Goal: Information Seeking & Learning: Learn about a topic

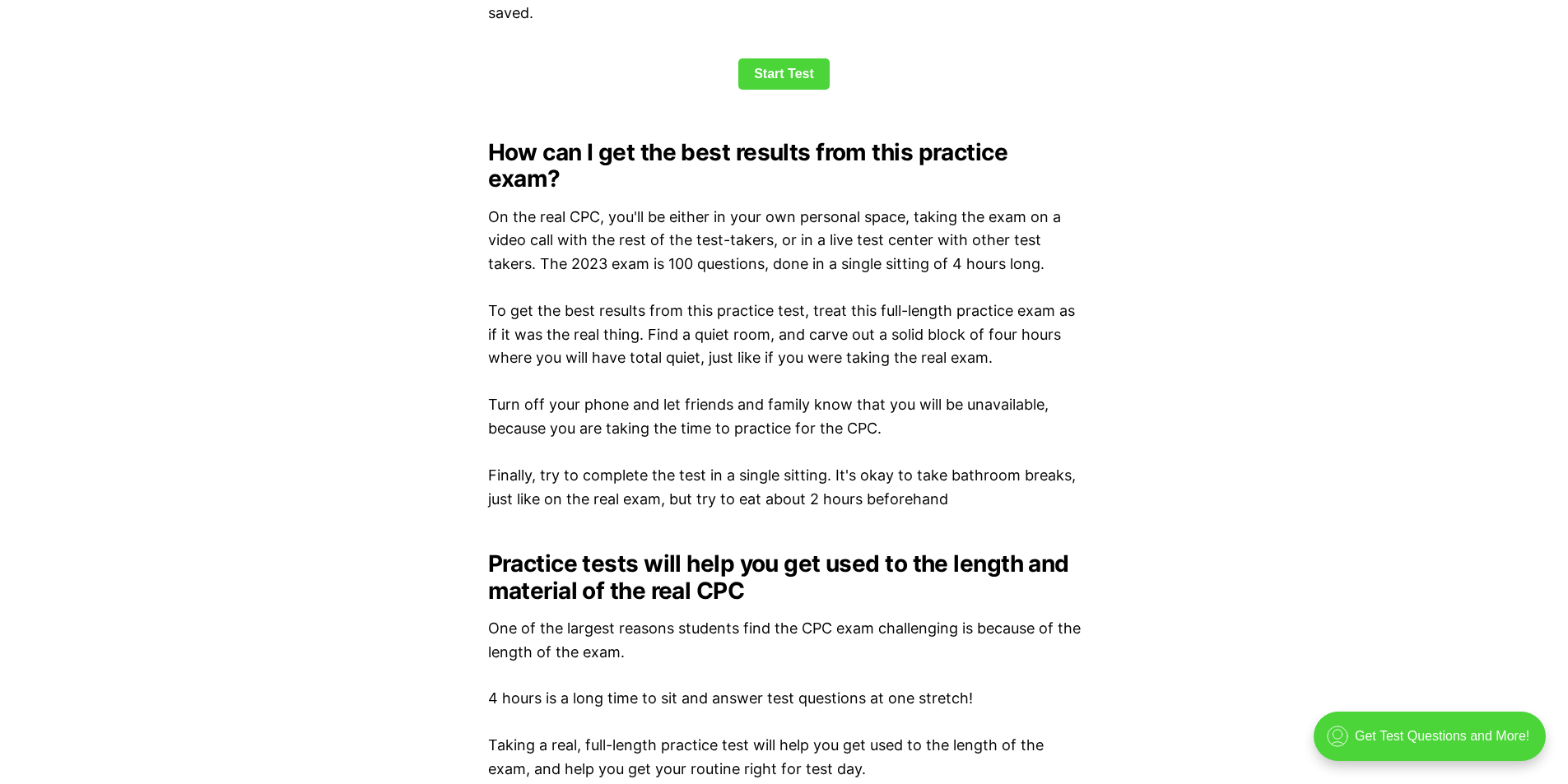
scroll to position [1974, 0]
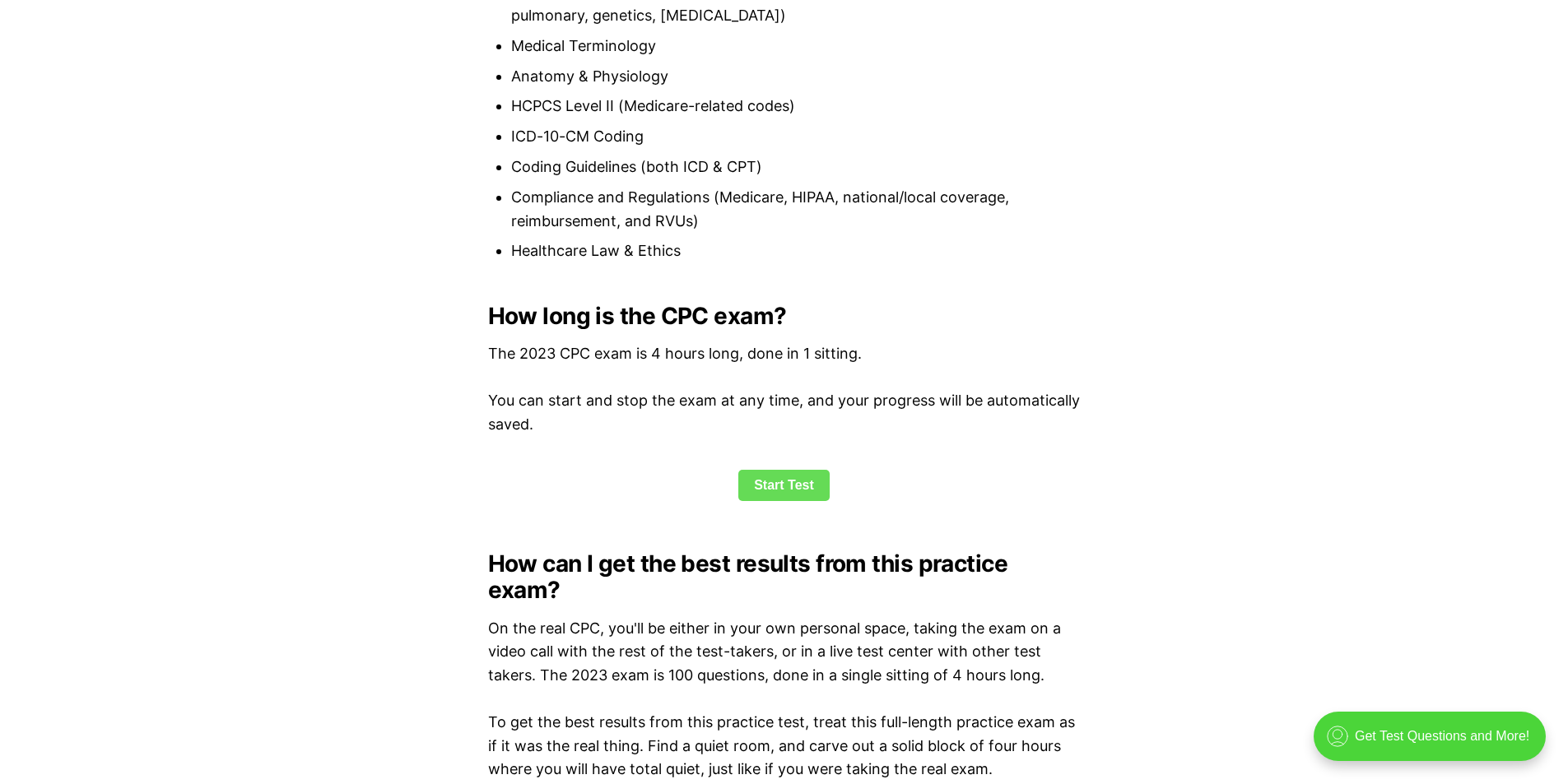
click at [766, 479] on link "Start Test" at bounding box center [784, 485] width 92 height 31
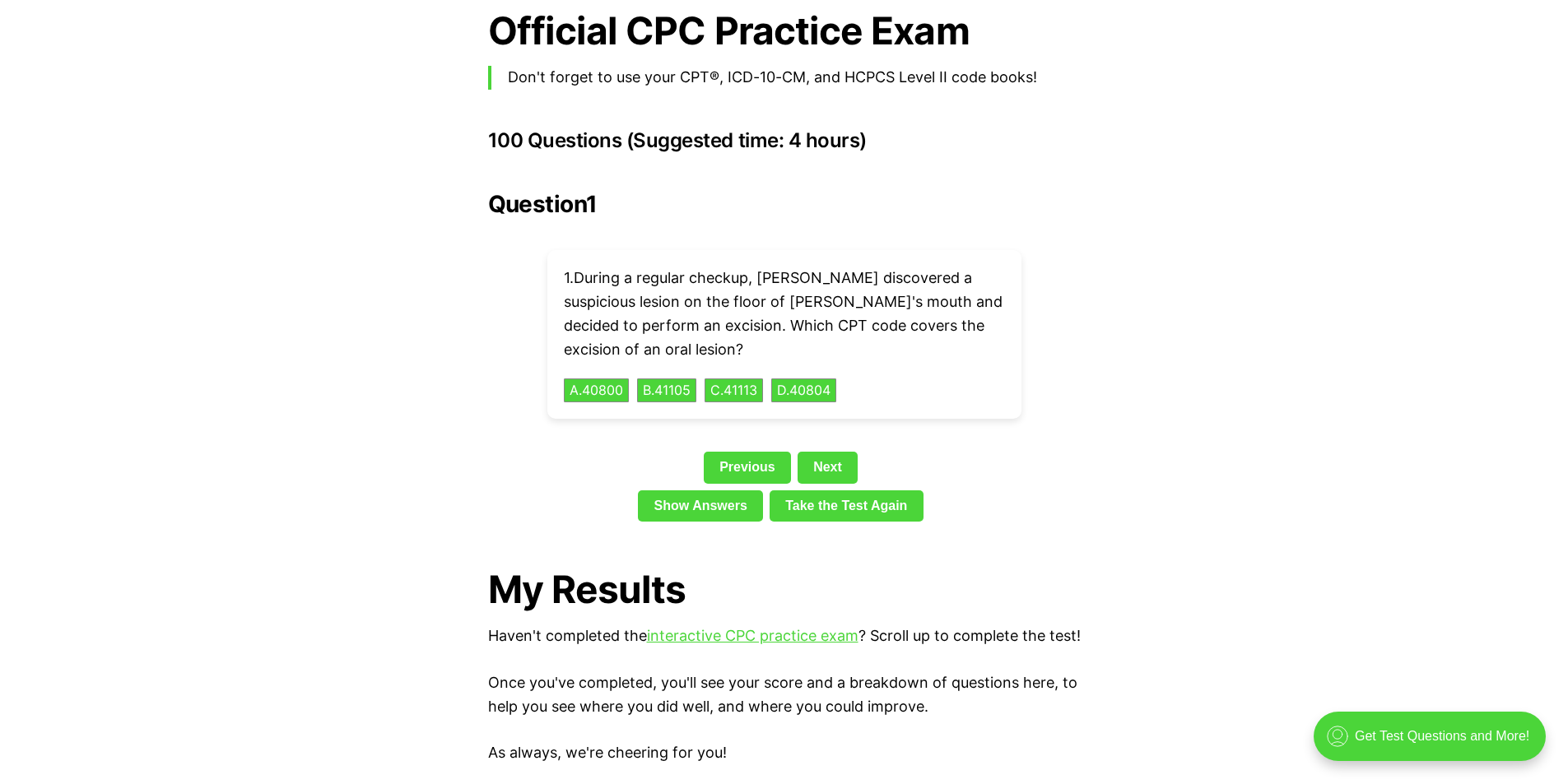
scroll to position [3771, 0]
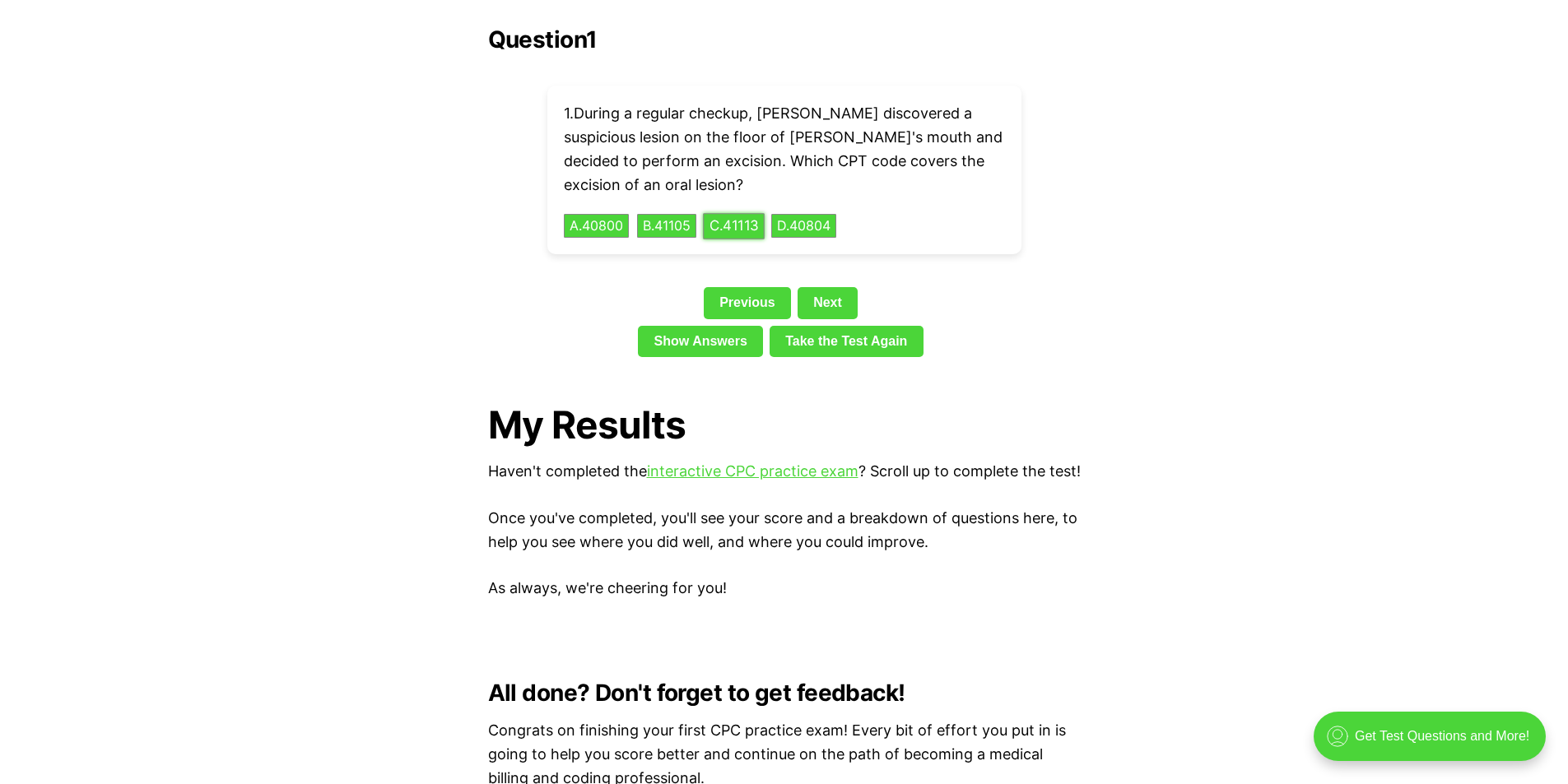
click at [746, 213] on button "C . 41113" at bounding box center [733, 226] width 61 height 25
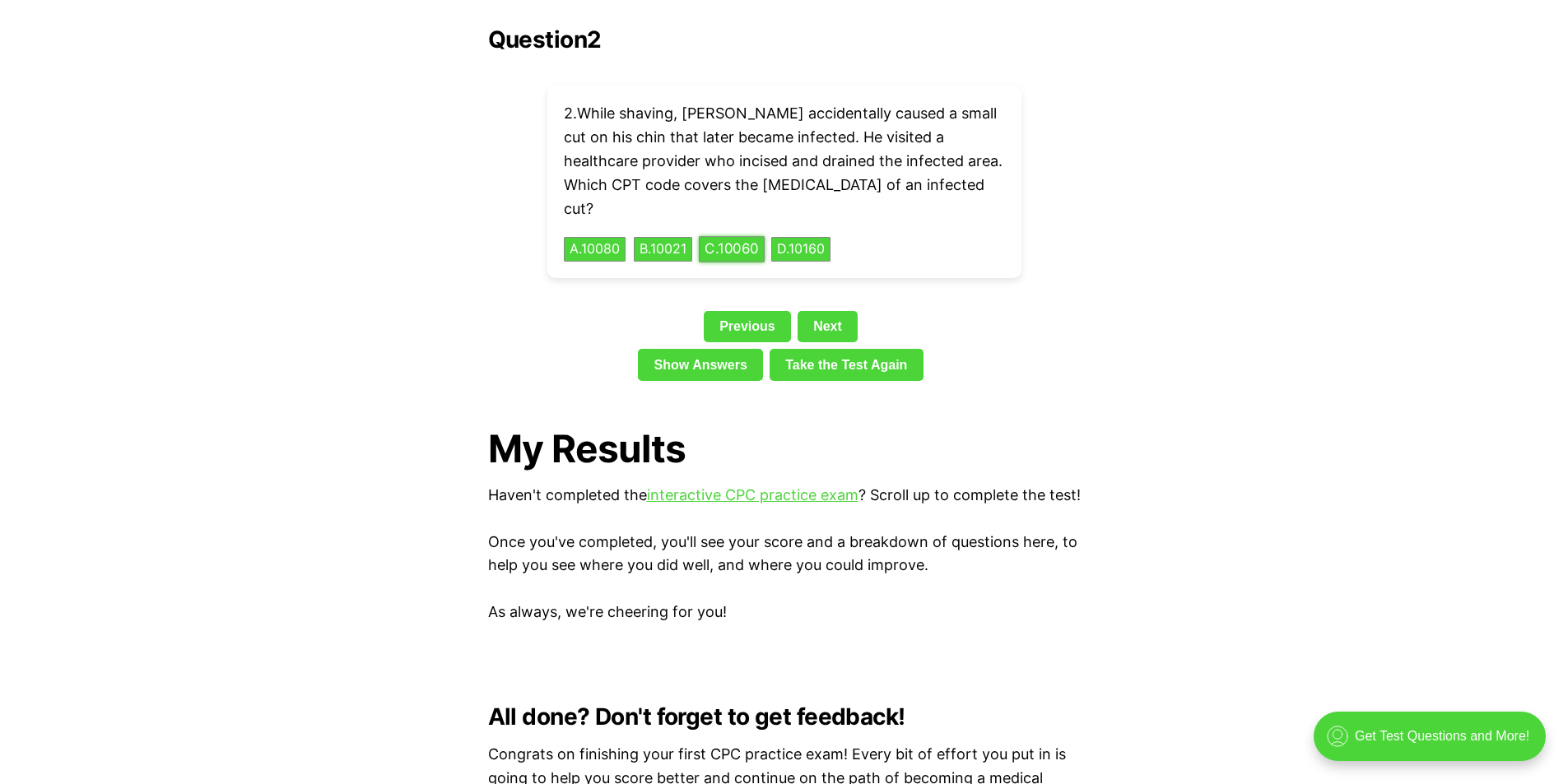
click at [754, 237] on button "C . 10060" at bounding box center [732, 249] width 66 height 25
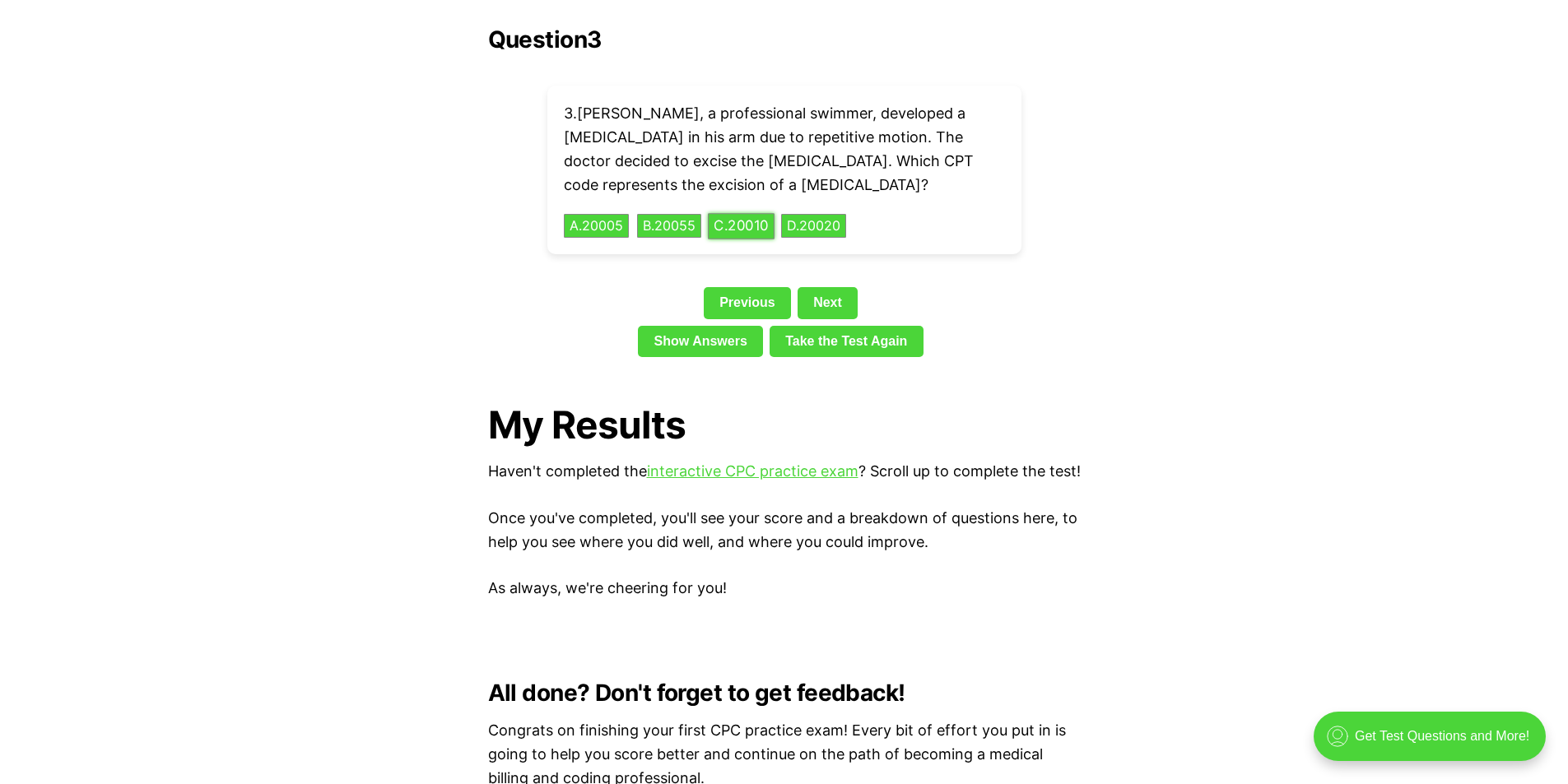
click at [740, 213] on button "C . 20010" at bounding box center [741, 226] width 66 height 25
click at [766, 213] on button "C . 83035" at bounding box center [742, 226] width 69 height 25
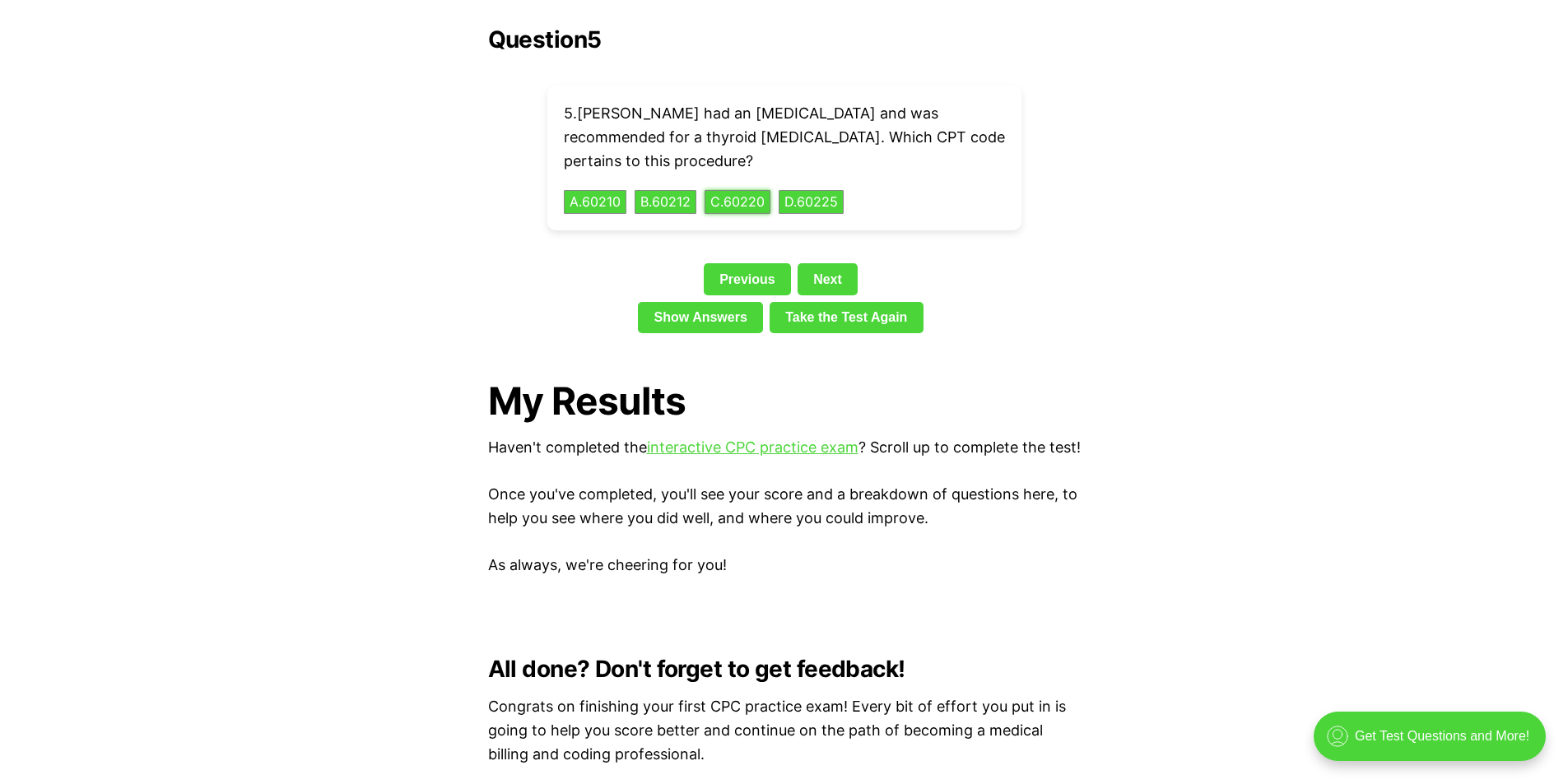
scroll to position [3524, 0]
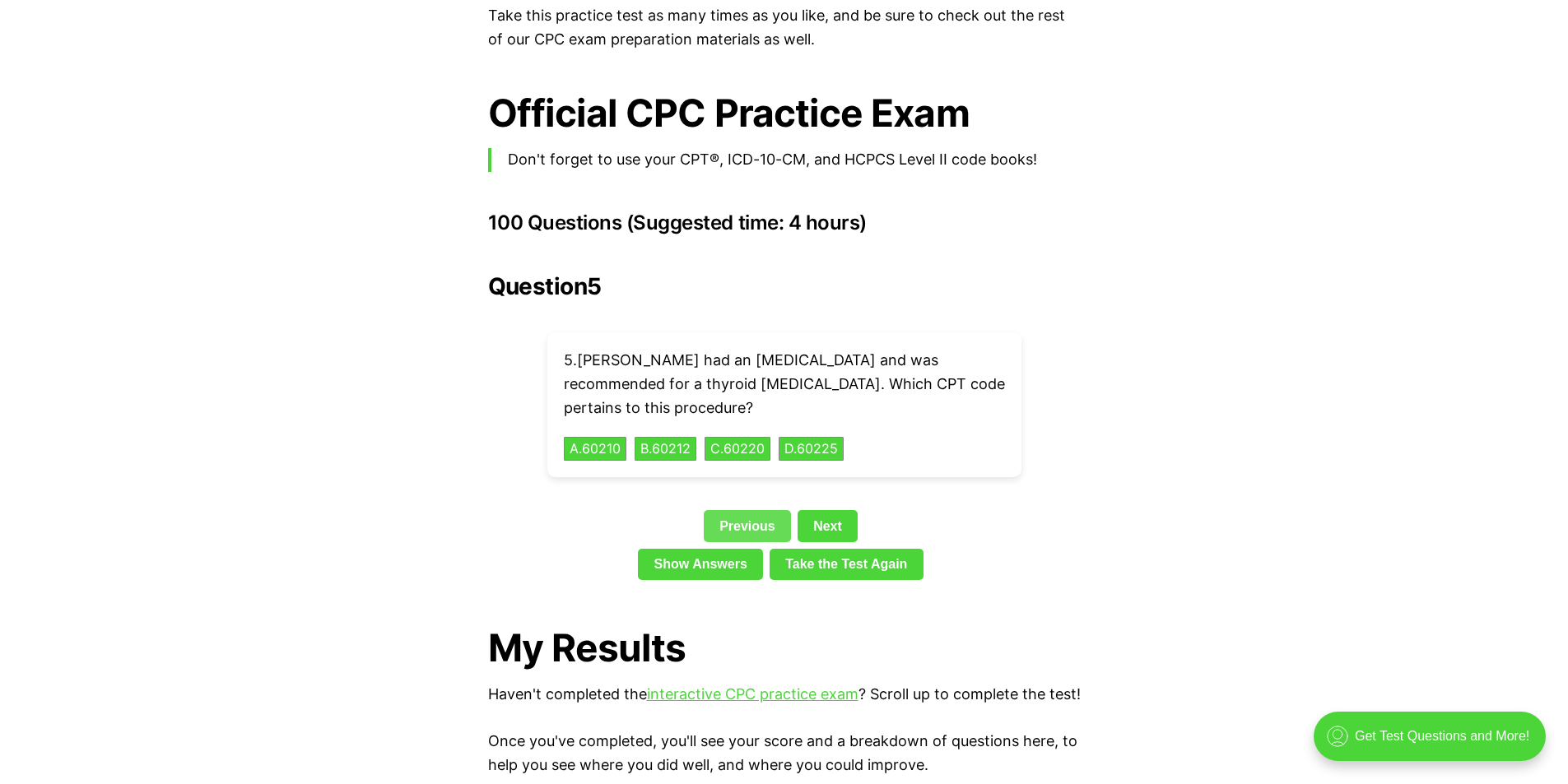
click at [753, 510] on link "Previous" at bounding box center [747, 526] width 88 height 31
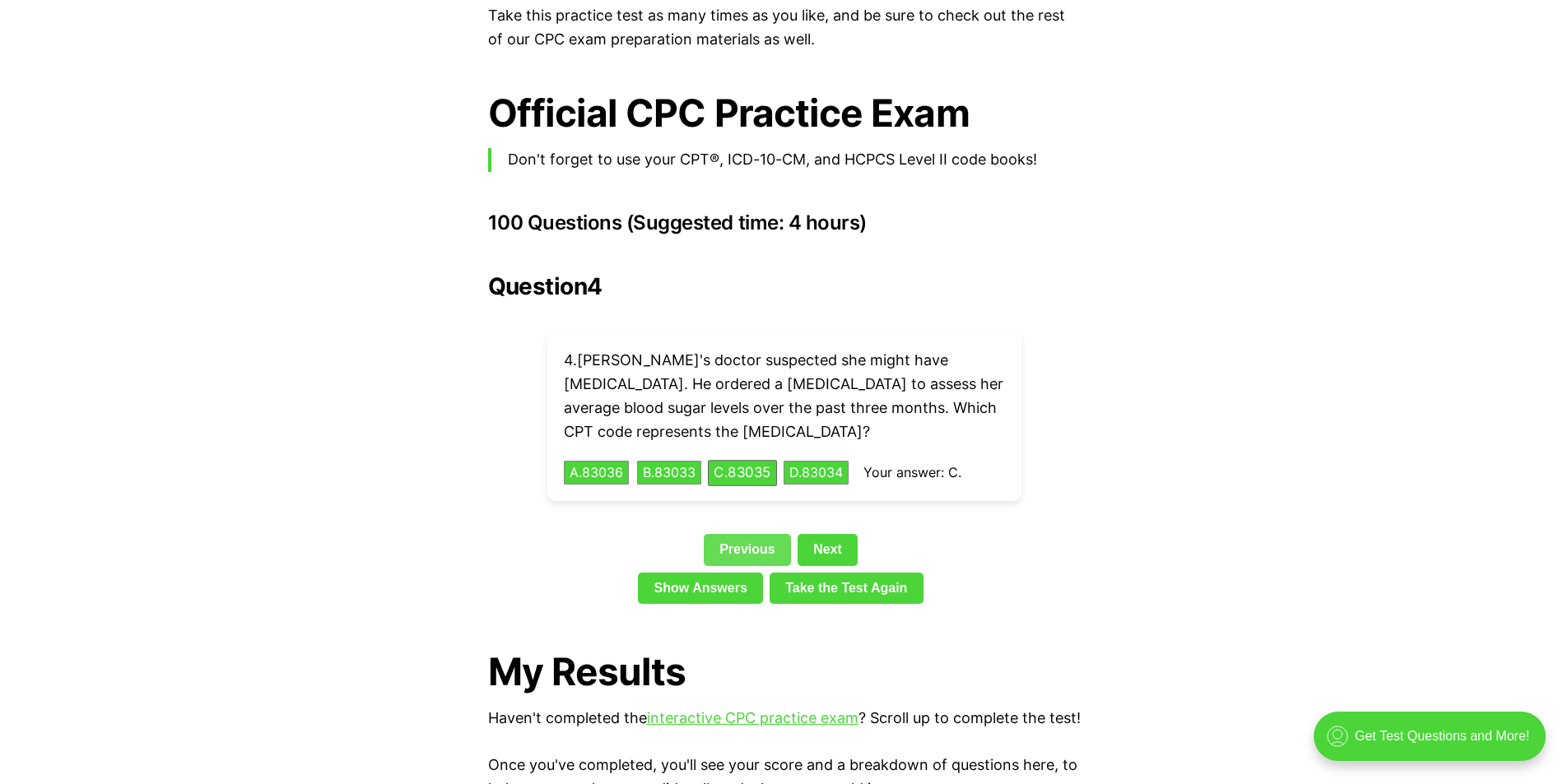
click at [756, 534] on link "Previous" at bounding box center [747, 549] width 88 height 31
click at [753, 534] on link "Previous" at bounding box center [747, 549] width 88 height 31
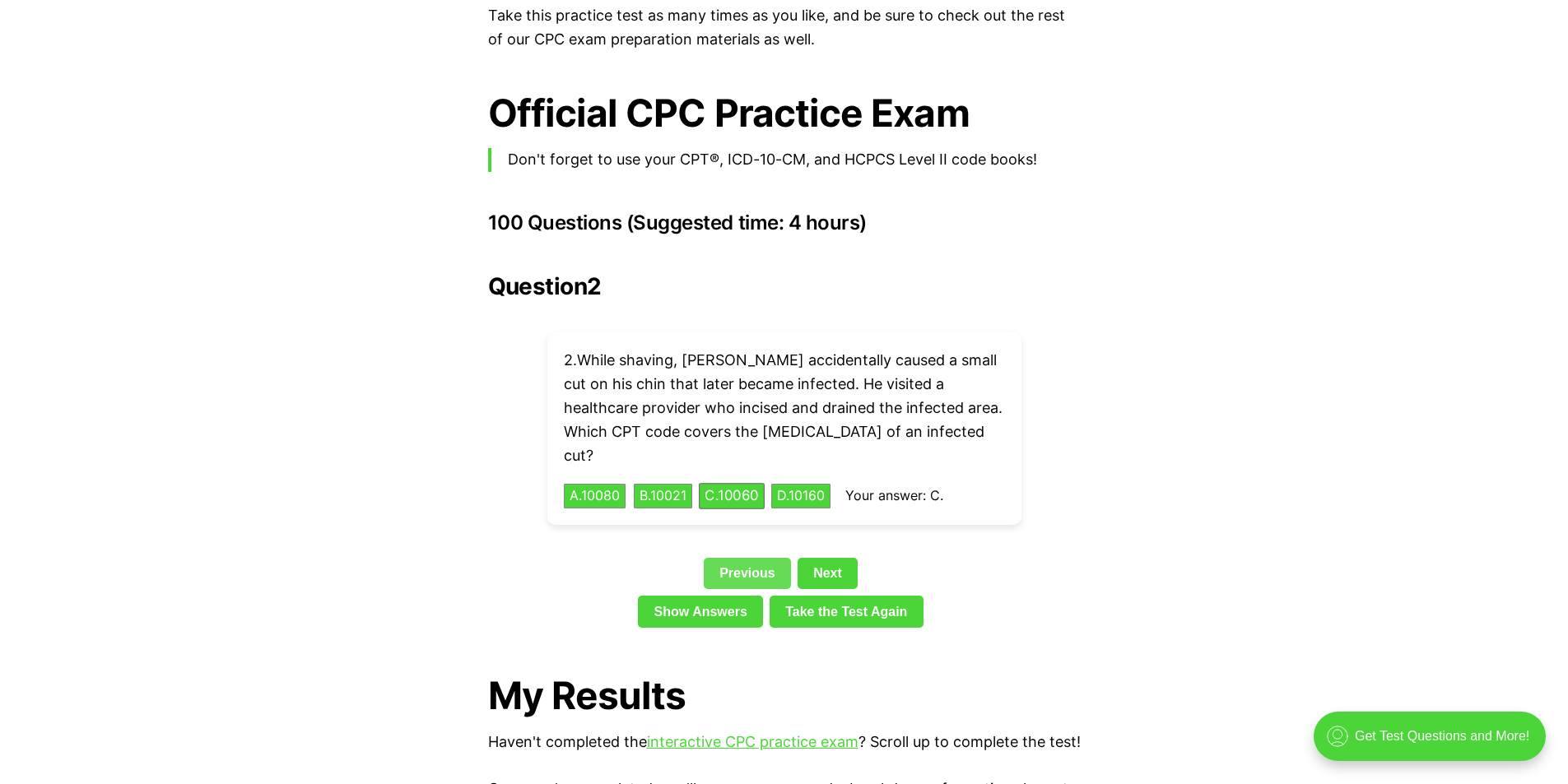
click at [750, 558] on link "Previous" at bounding box center [747, 574] width 88 height 31
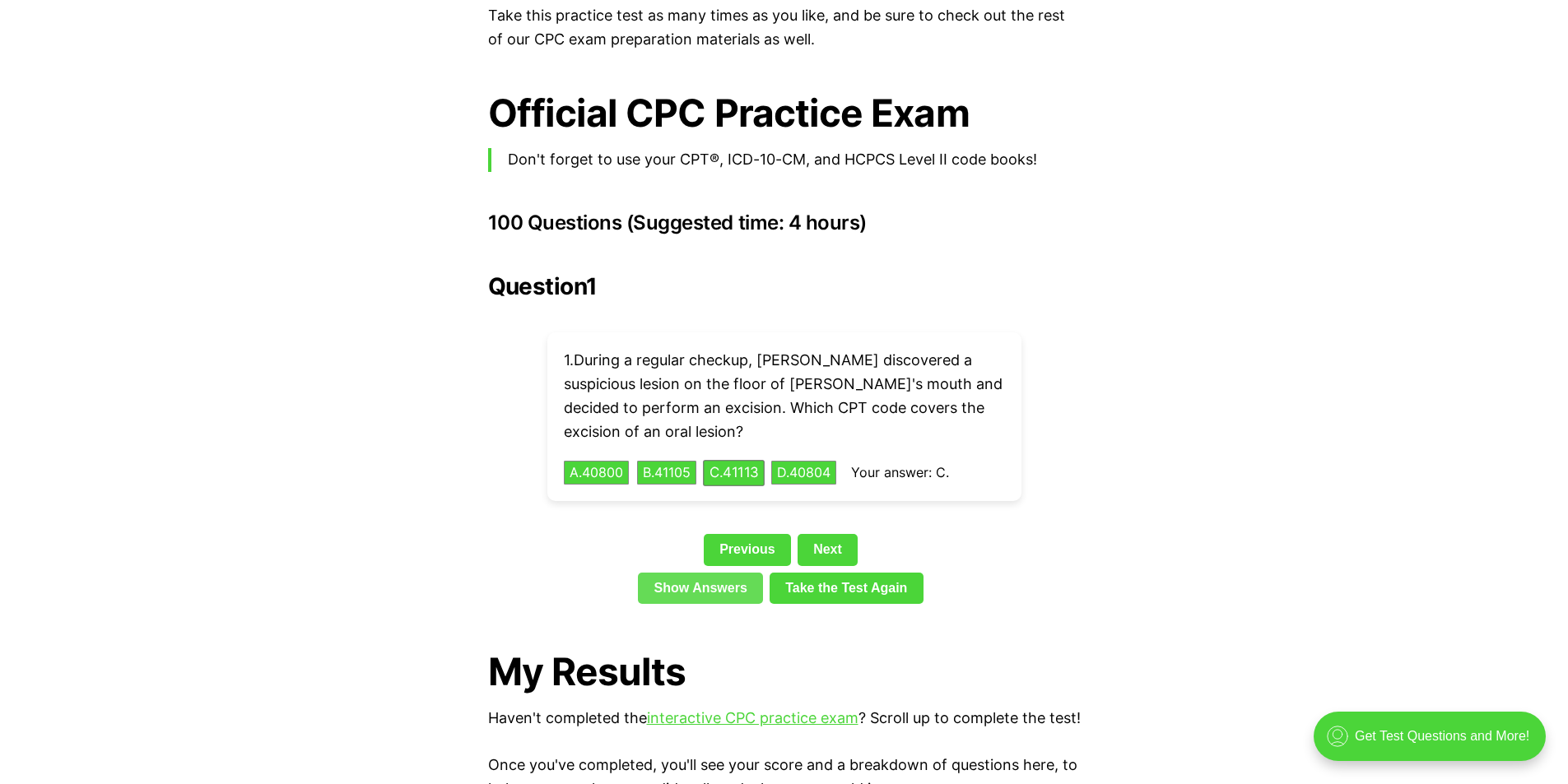
click at [719, 573] on link "Show Answers" at bounding box center [701, 588] width 125 height 31
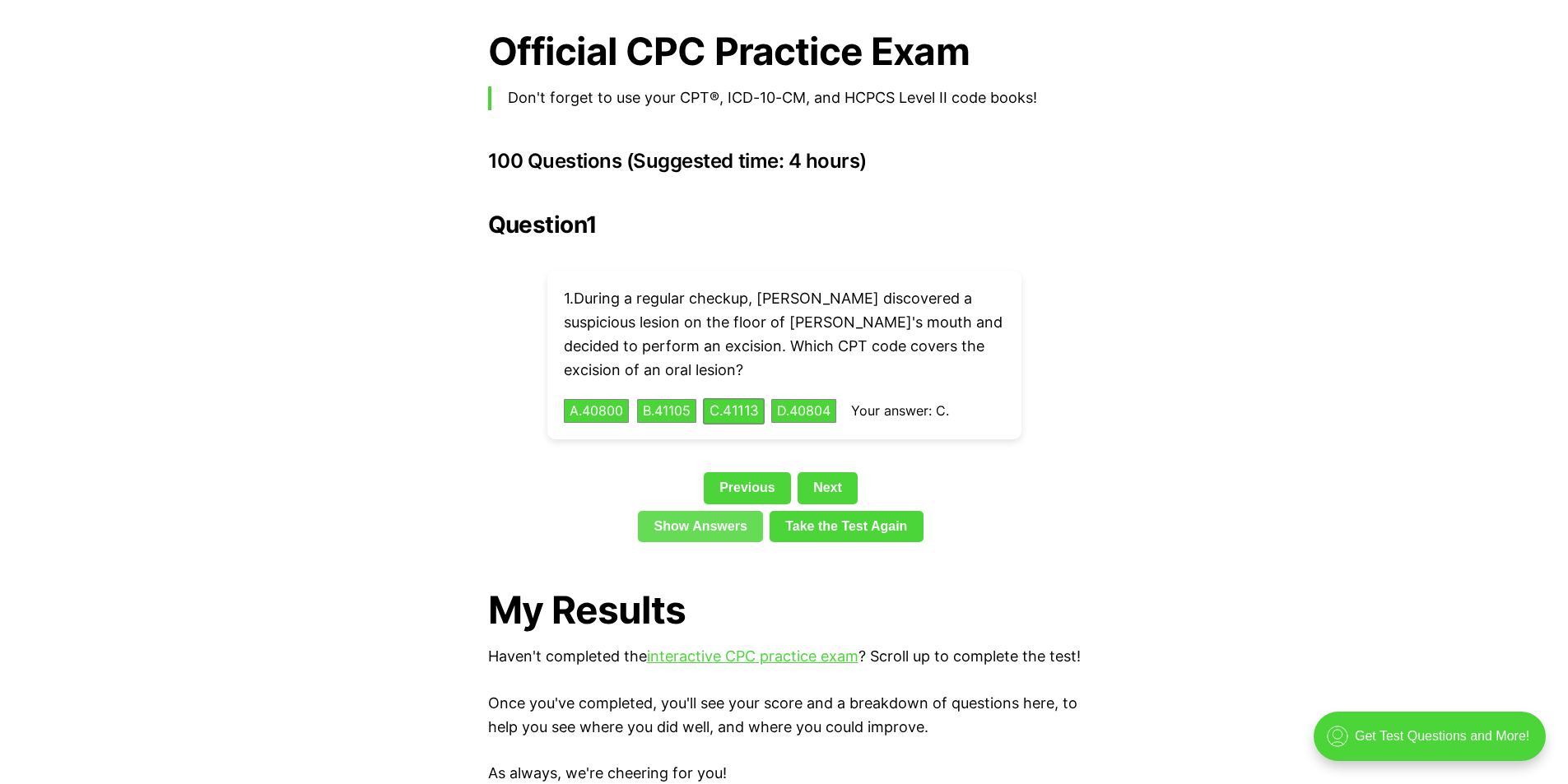
scroll to position [3503, 0]
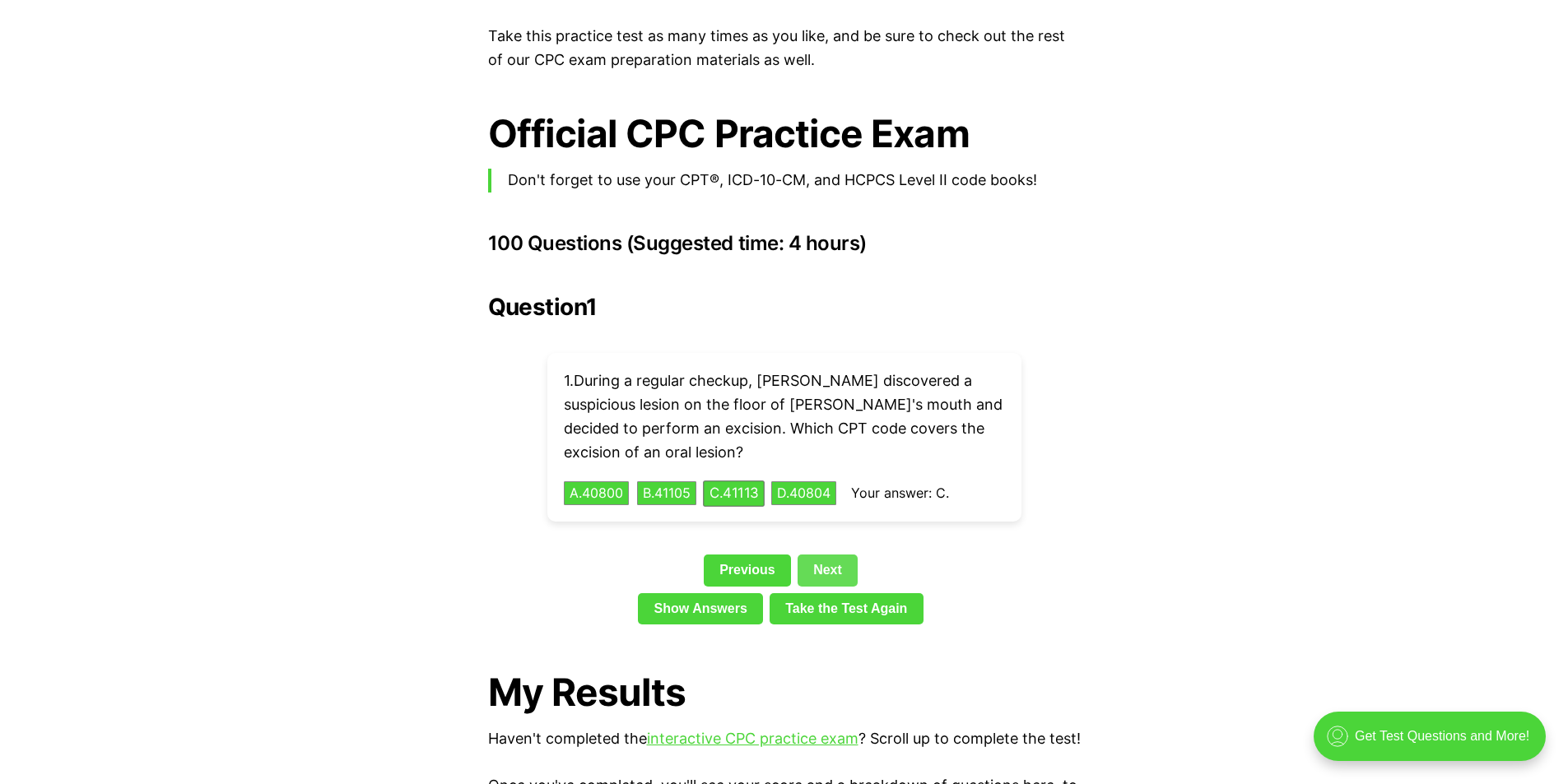
click at [827, 554] on link "Next" at bounding box center [828, 570] width 60 height 31
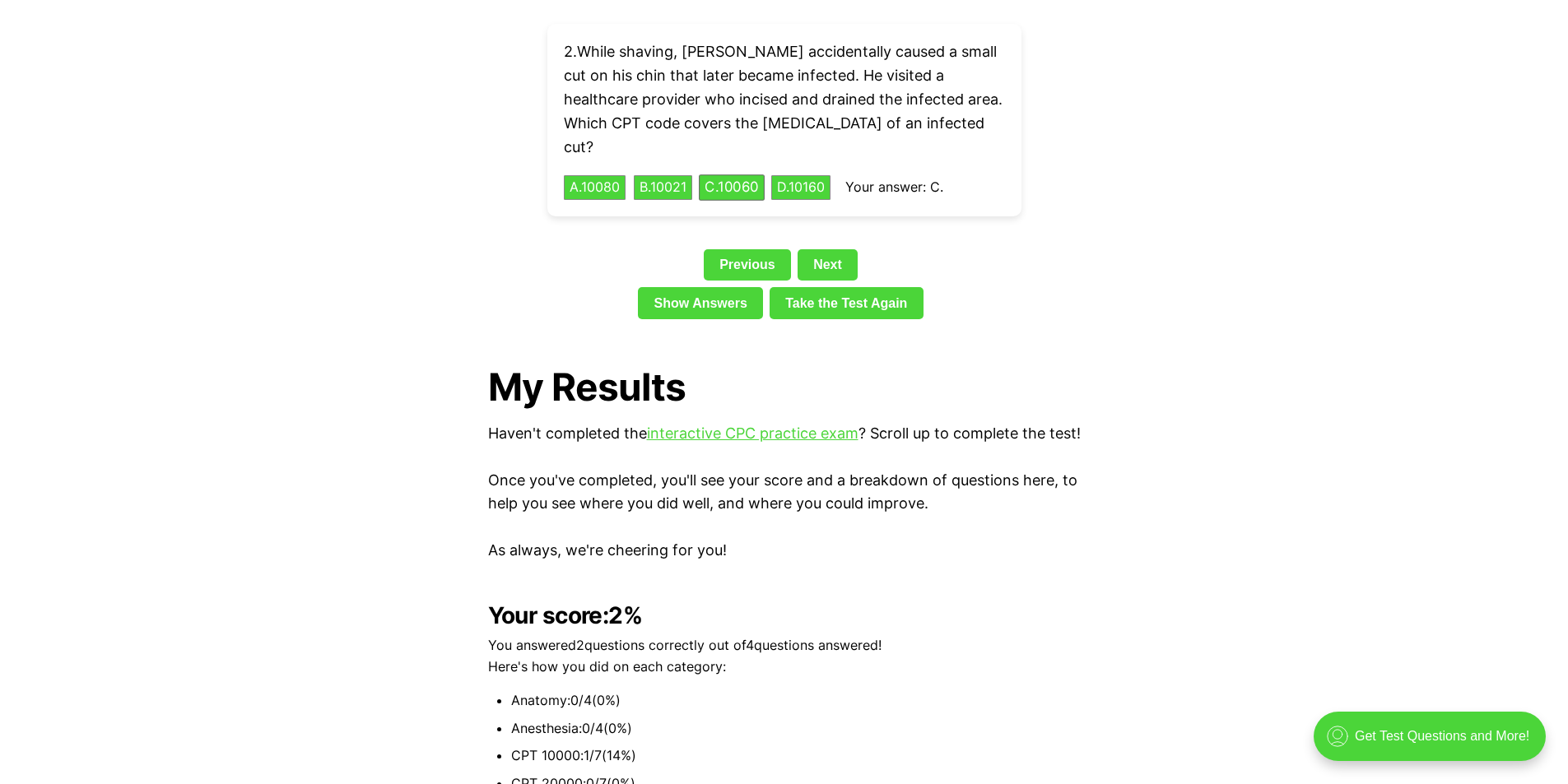
scroll to position [3668, 0]
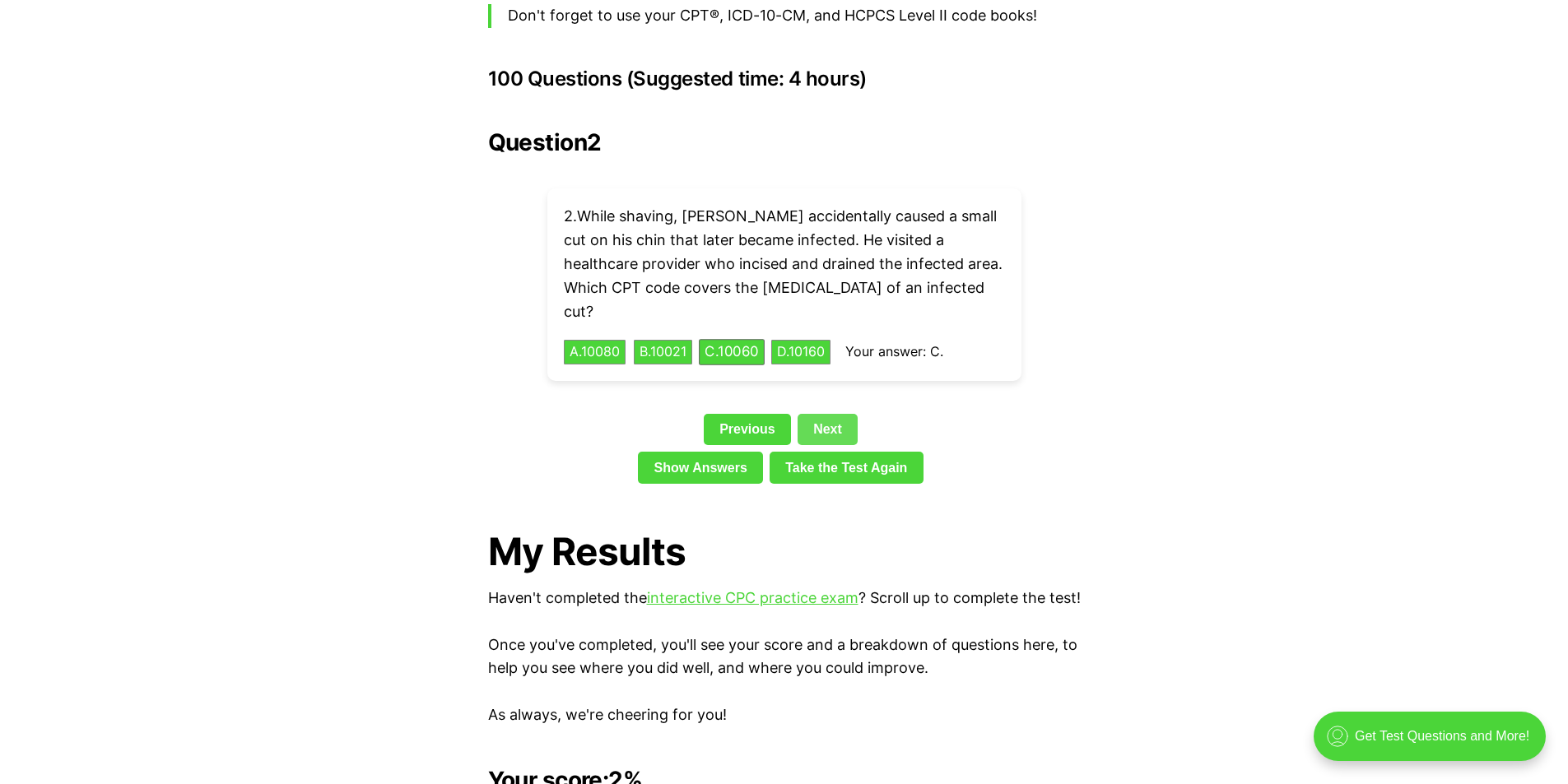
click at [811, 414] on link "Next" at bounding box center [828, 429] width 60 height 31
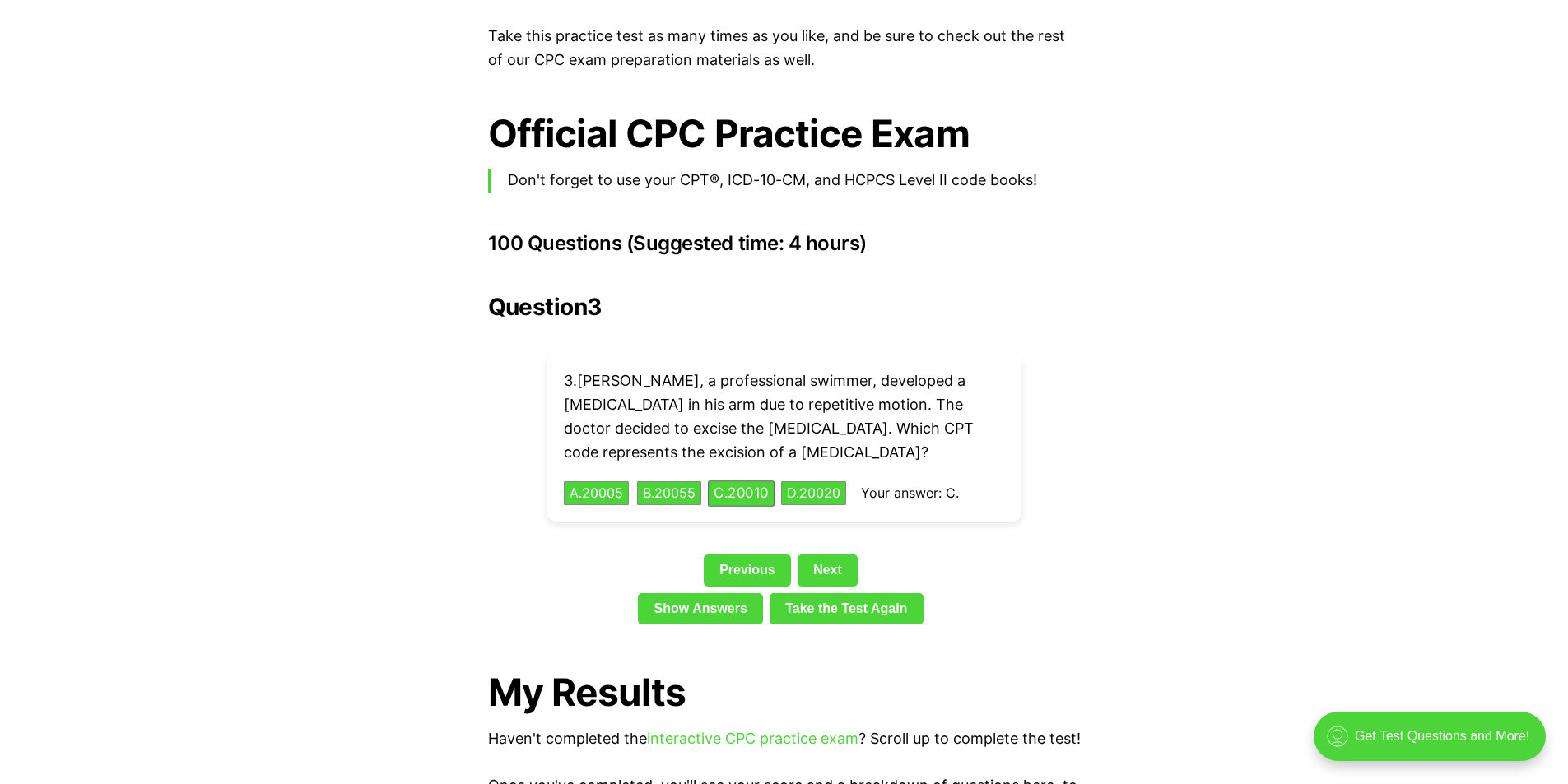
scroll to position [3750, 0]
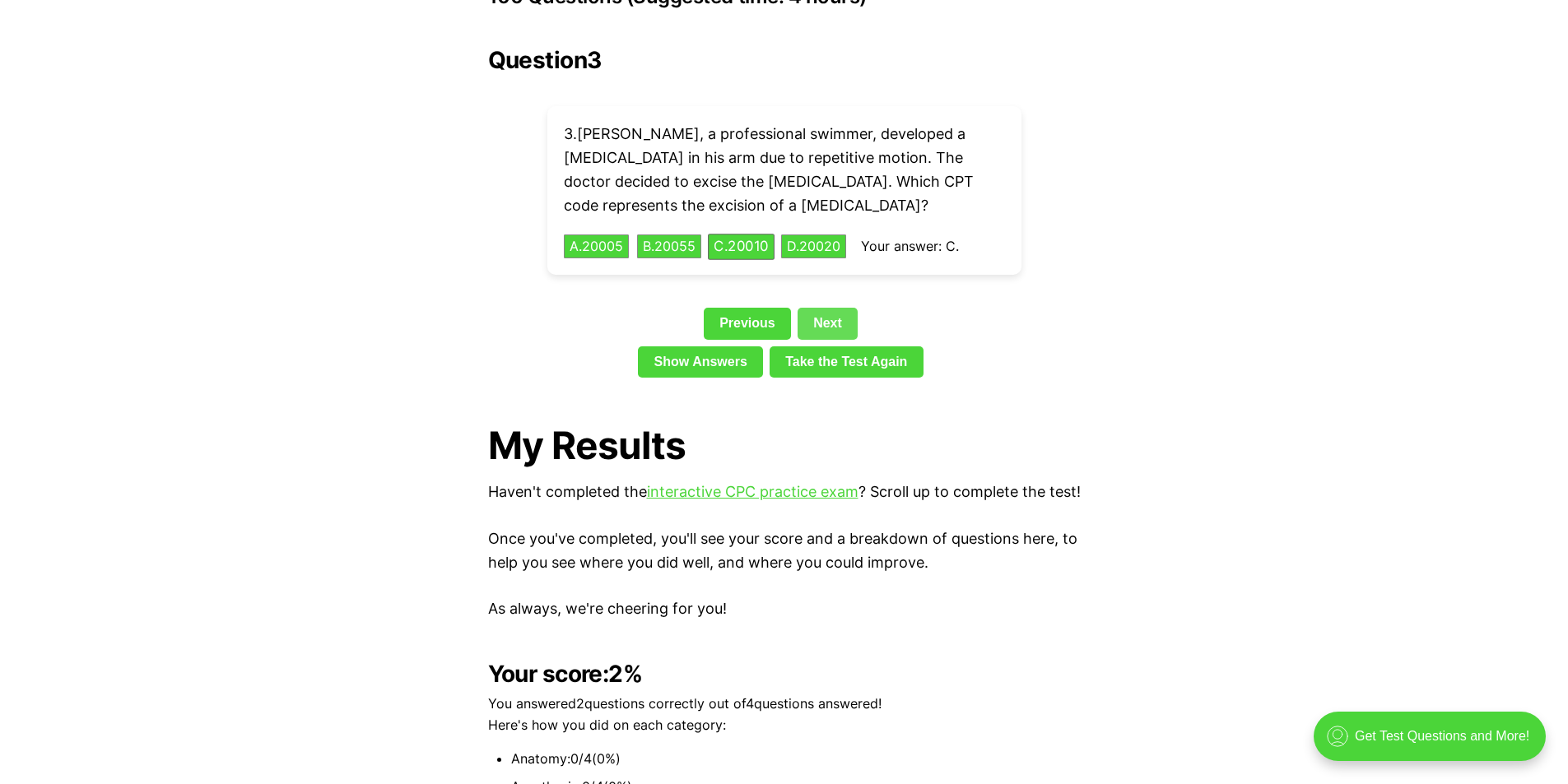
click at [825, 308] on link "Next" at bounding box center [828, 323] width 60 height 31
click at [612, 234] on button "A . 83036" at bounding box center [596, 246] width 68 height 25
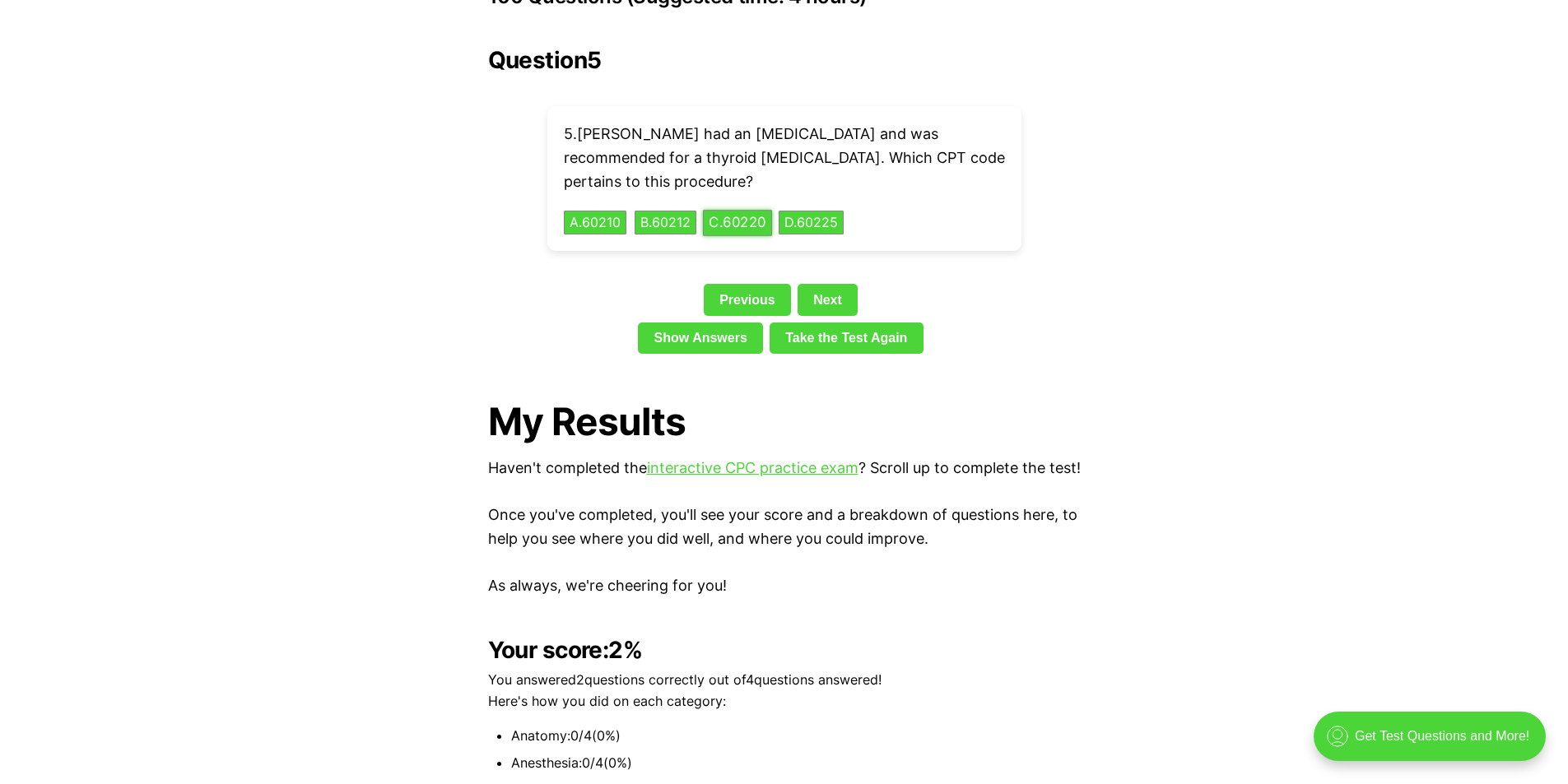
click at [750, 209] on button "C . 60220" at bounding box center [737, 222] width 69 height 25
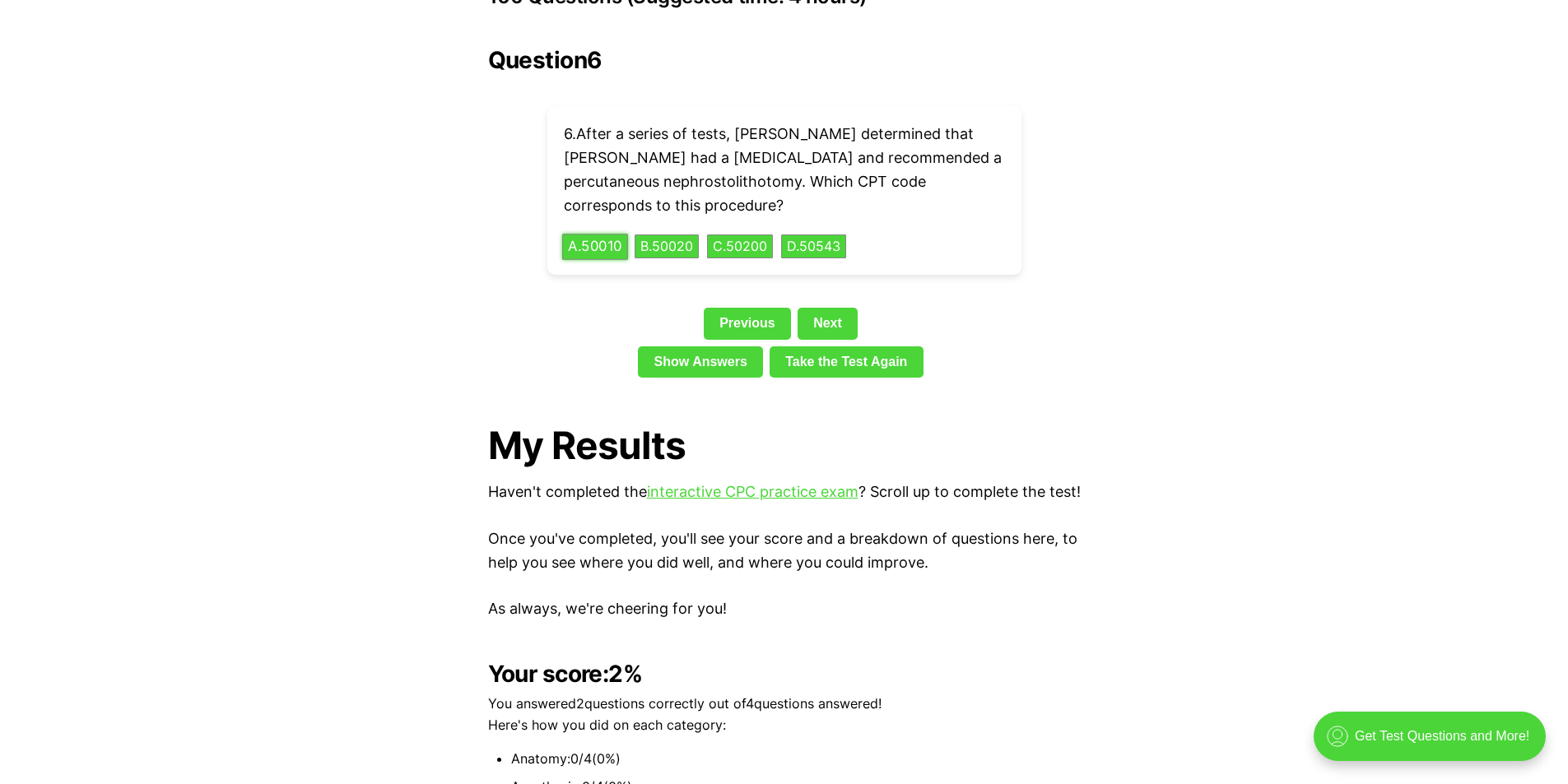
click at [611, 234] on button "A . 50010" at bounding box center [595, 246] width 66 height 25
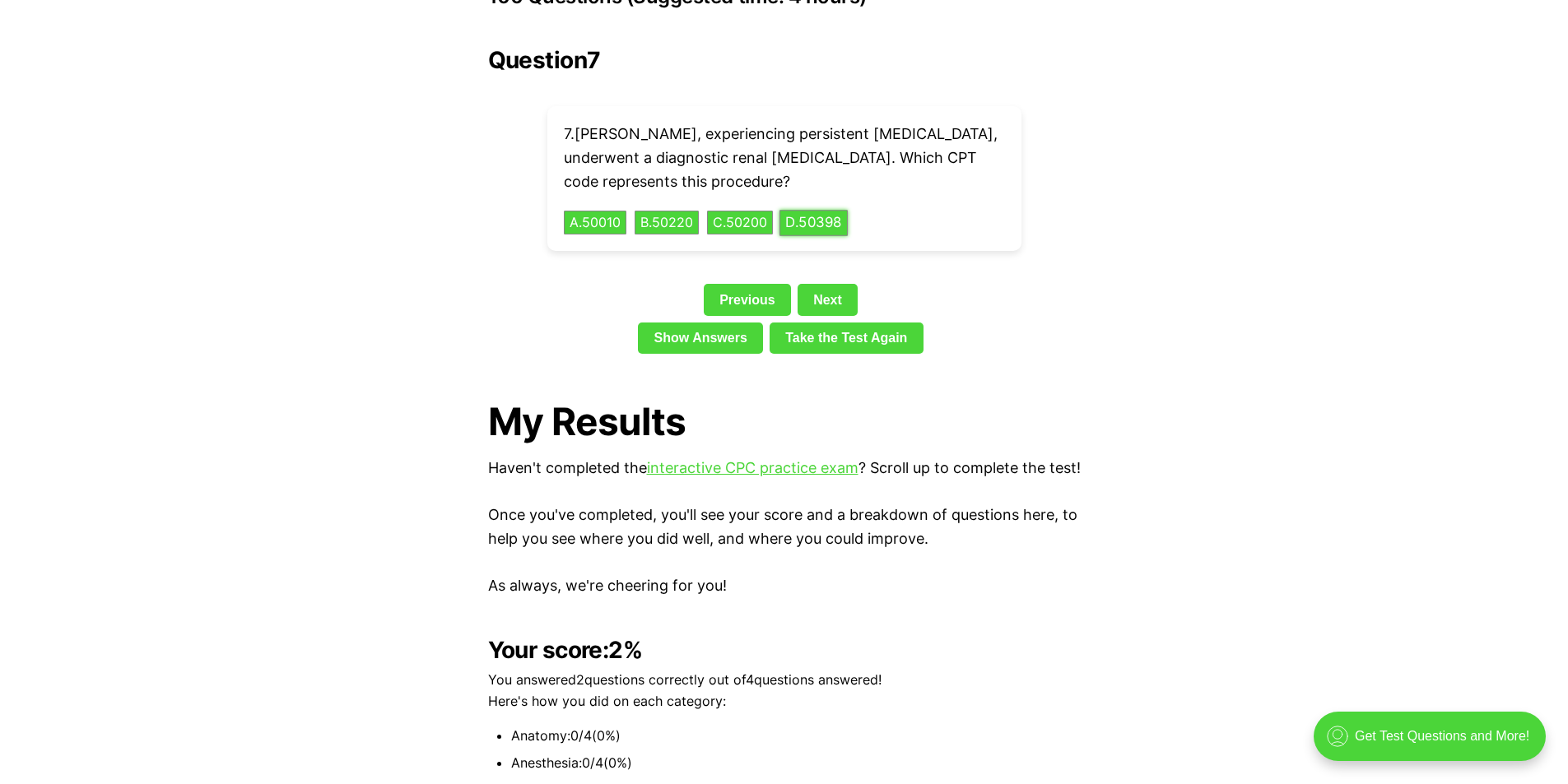
click at [810, 209] on button "D . 50398" at bounding box center [814, 222] width 68 height 25
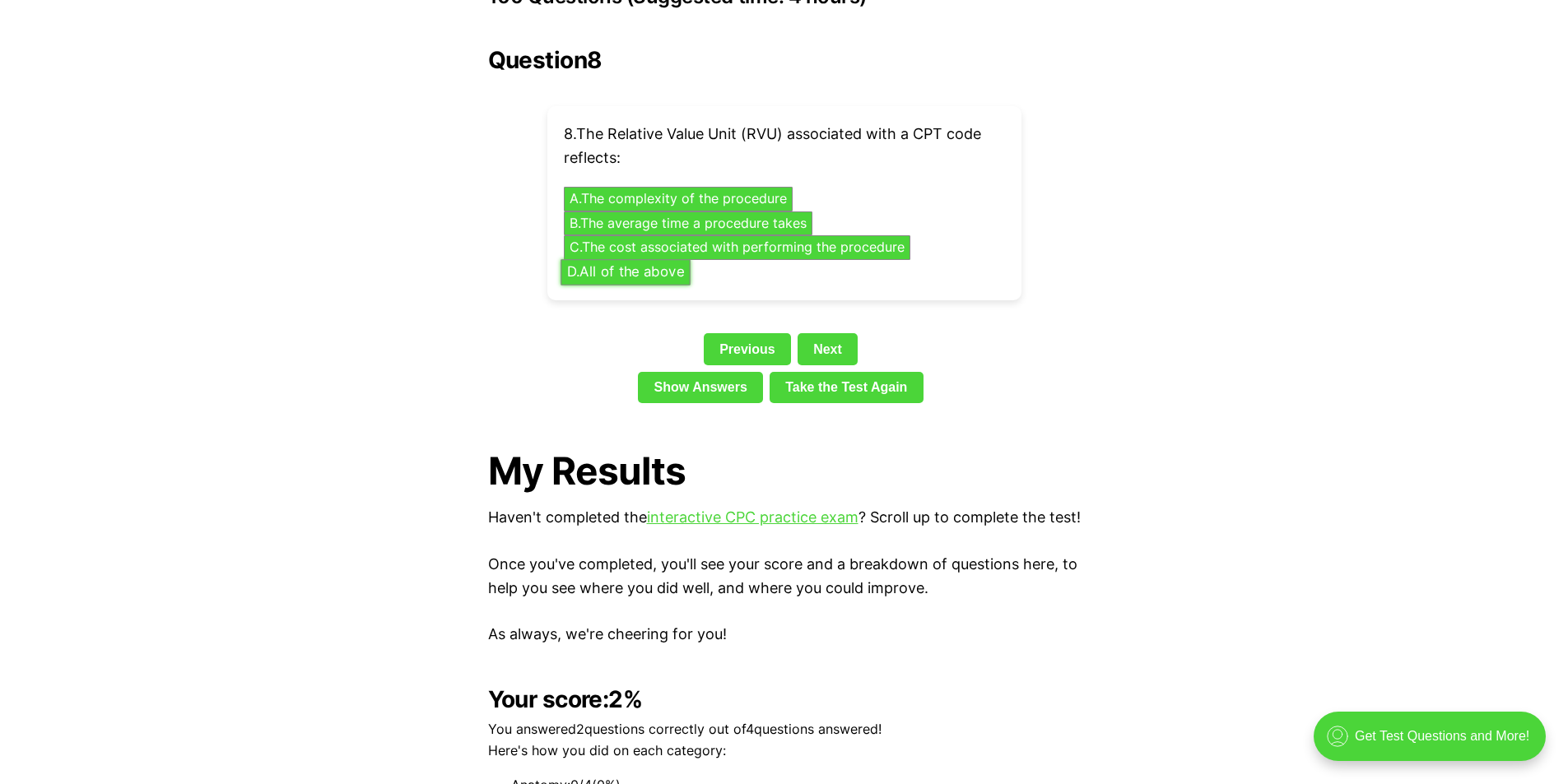
click at [599, 259] on button "D . All of the above" at bounding box center [625, 272] width 130 height 25
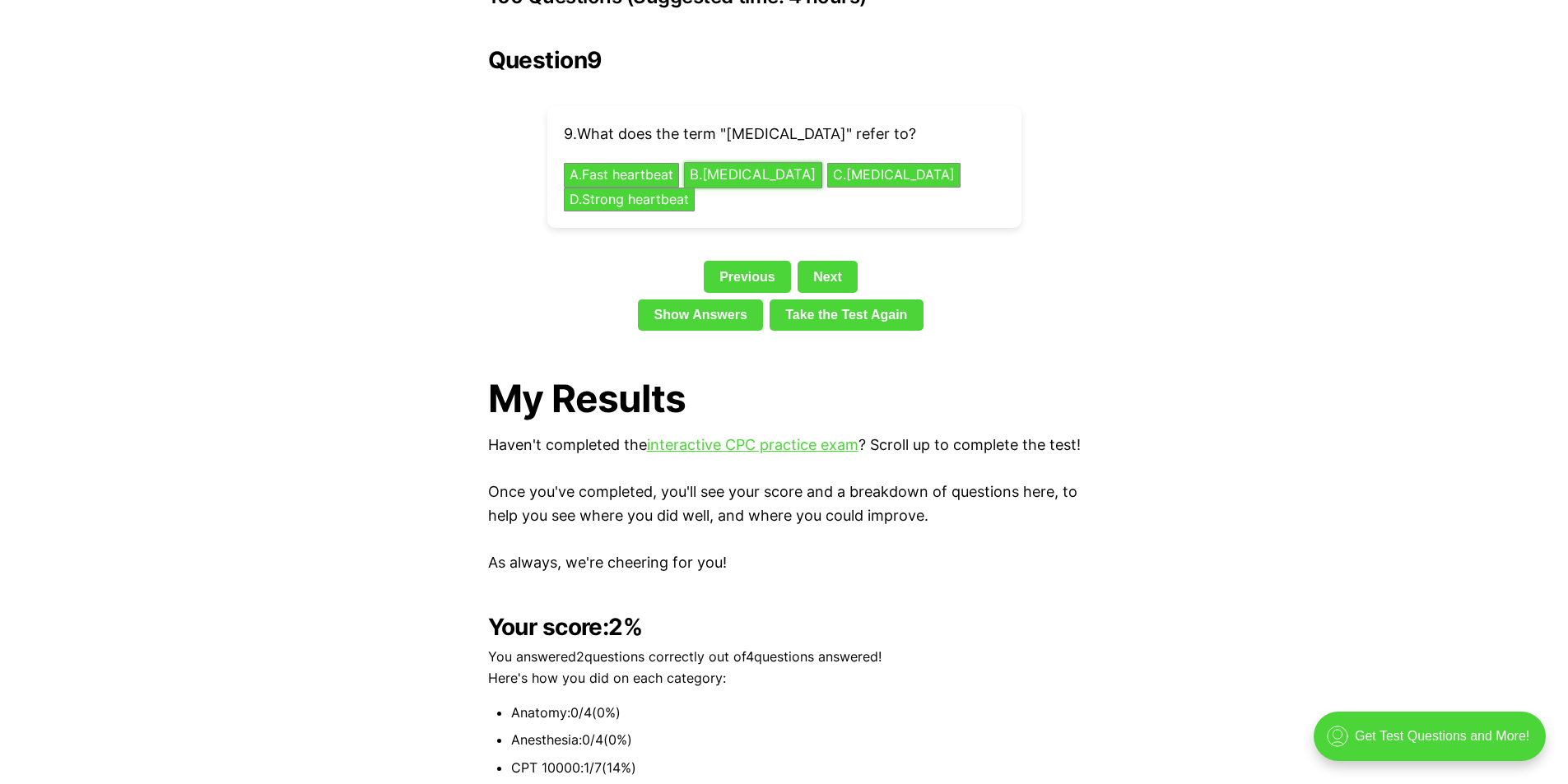
click at [766, 163] on button "B . [MEDICAL_DATA]" at bounding box center [753, 175] width 138 height 25
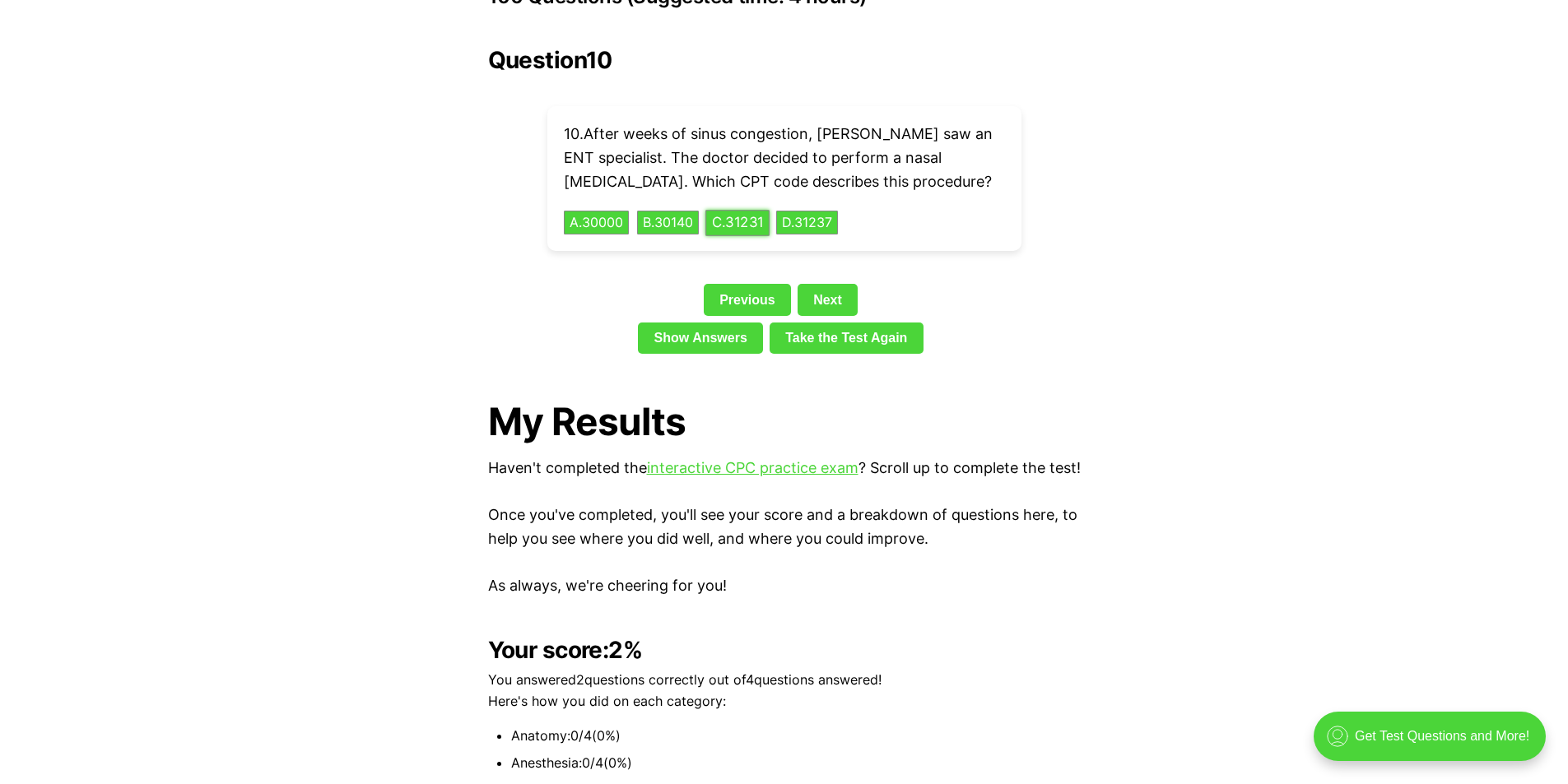
click at [744, 209] on button "C . 31231" at bounding box center [738, 222] width 64 height 25
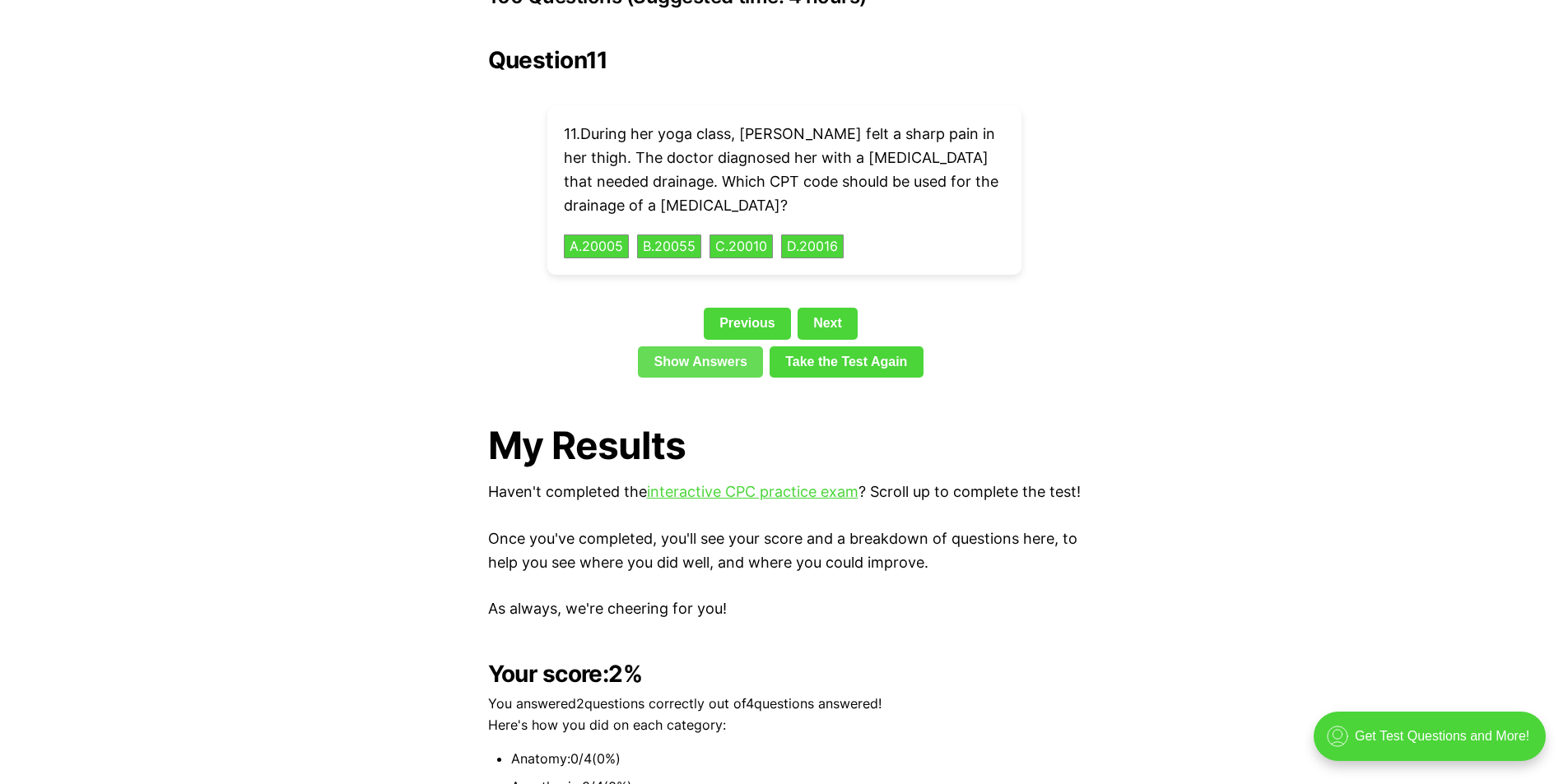
click at [715, 347] on link "Show Answers" at bounding box center [701, 362] width 125 height 31
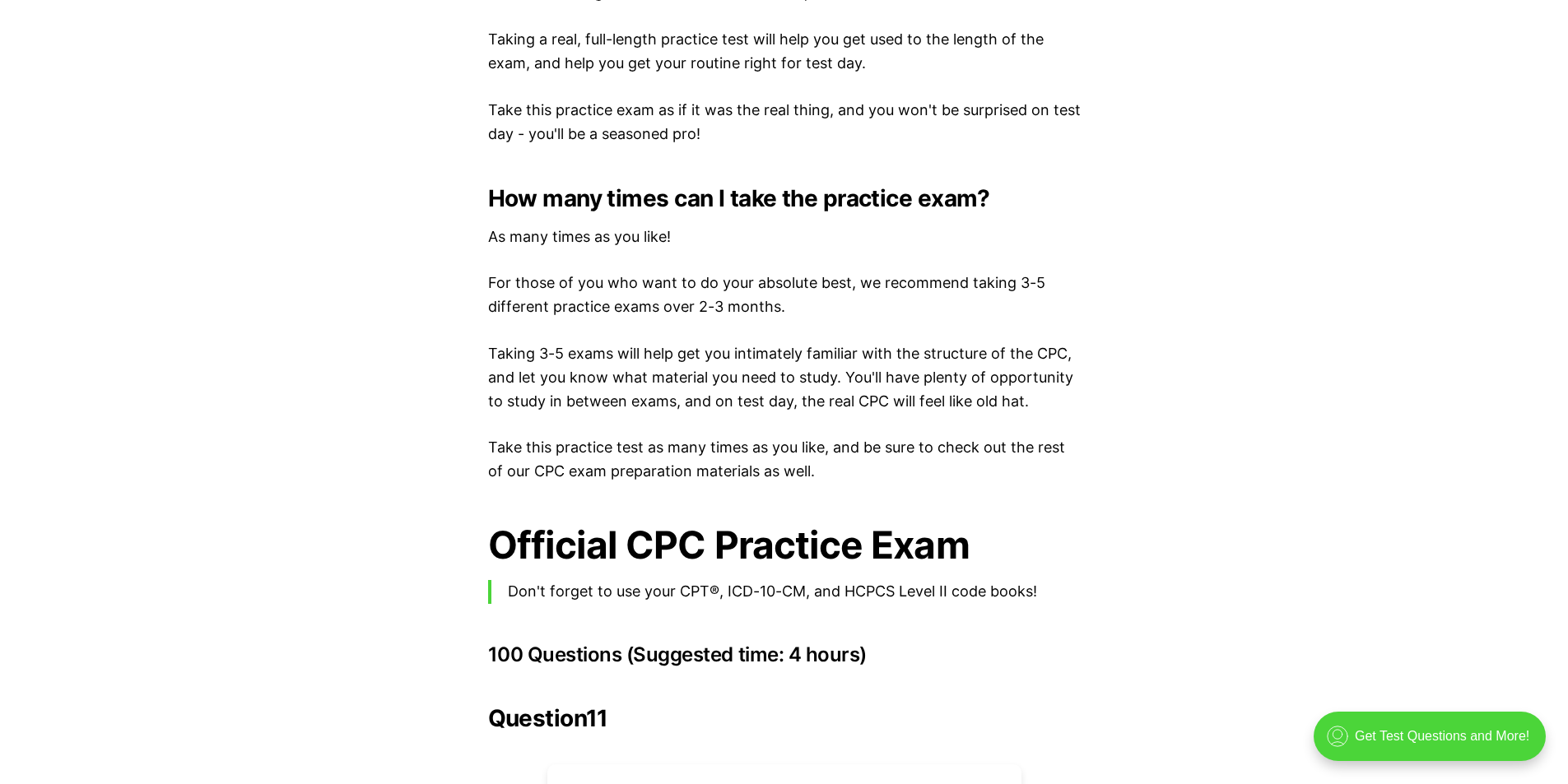
scroll to position [3503, 0]
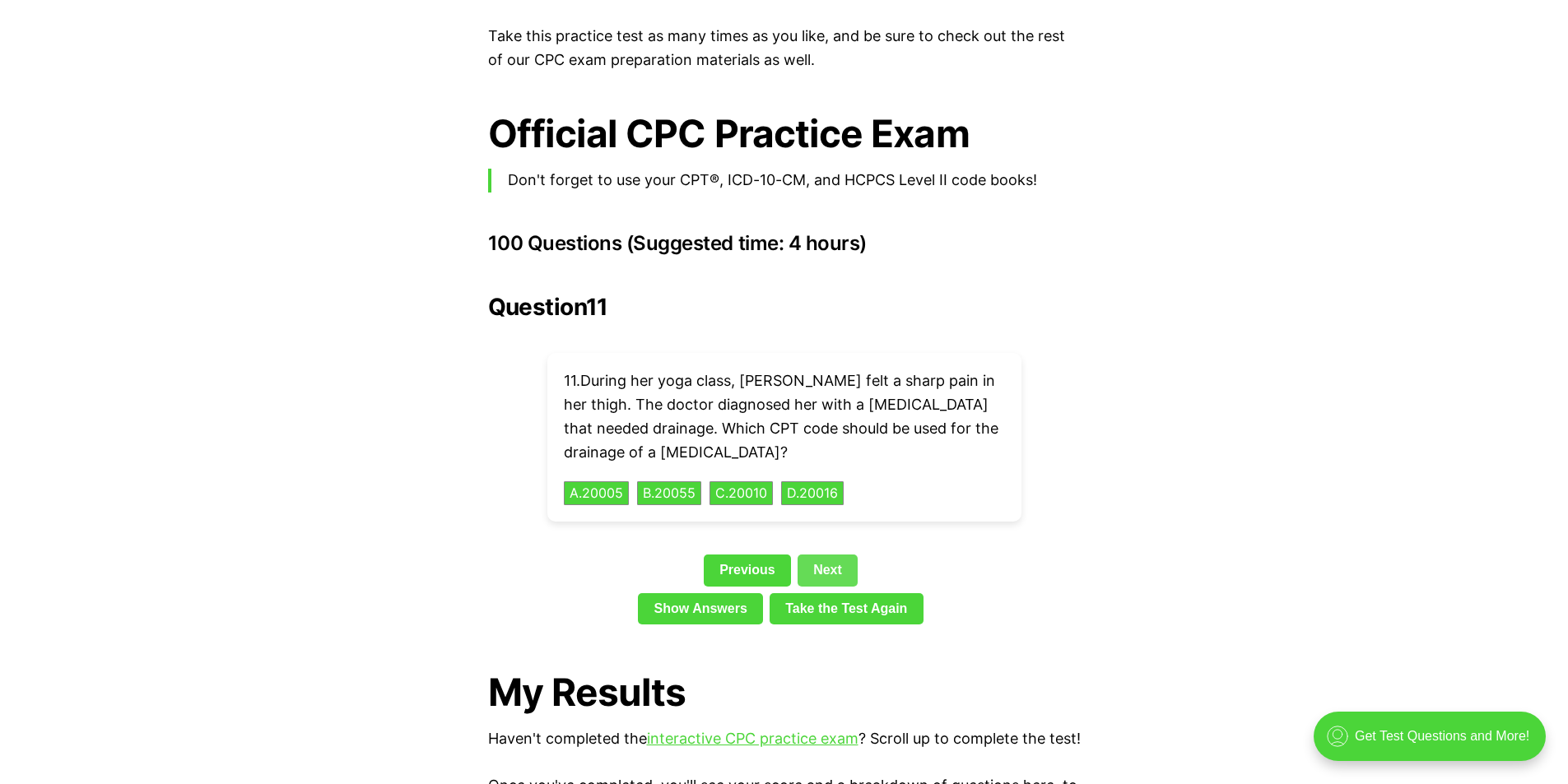
click at [835, 554] on link "Next" at bounding box center [828, 570] width 60 height 31
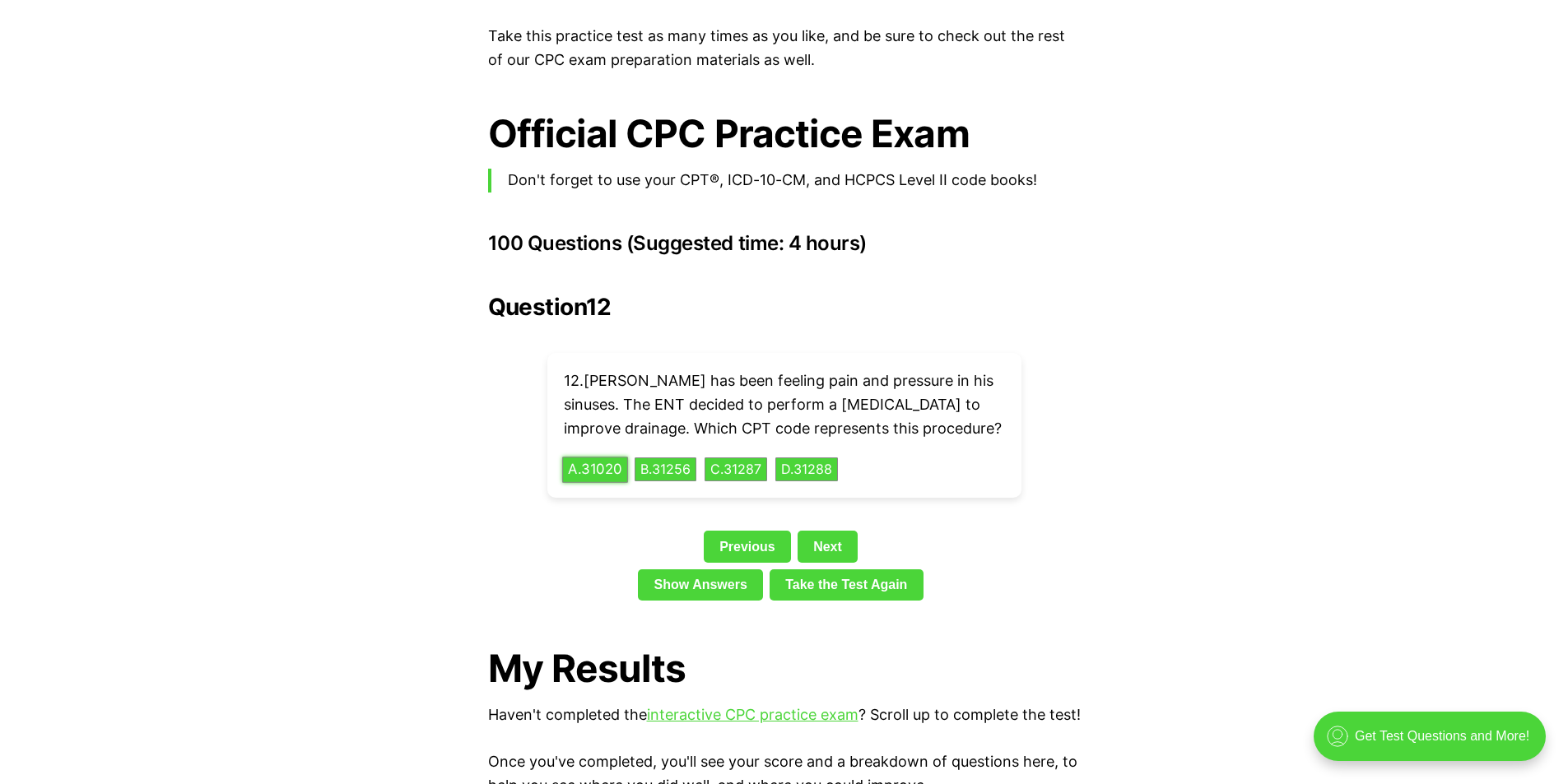
click at [597, 457] on button "A . 31020" at bounding box center [595, 469] width 66 height 25
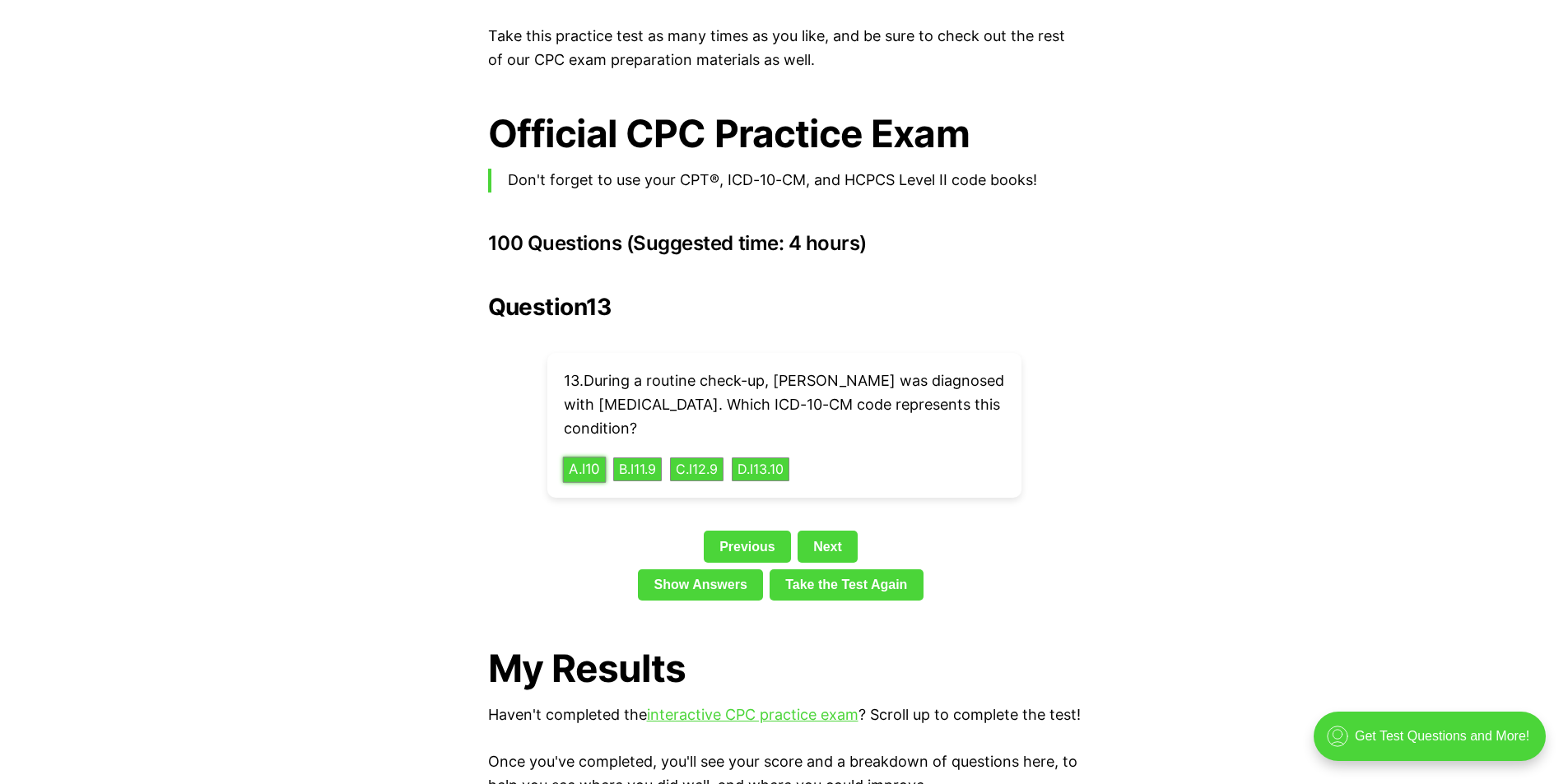
click at [586, 457] on button "A . I10" at bounding box center [584, 469] width 44 height 25
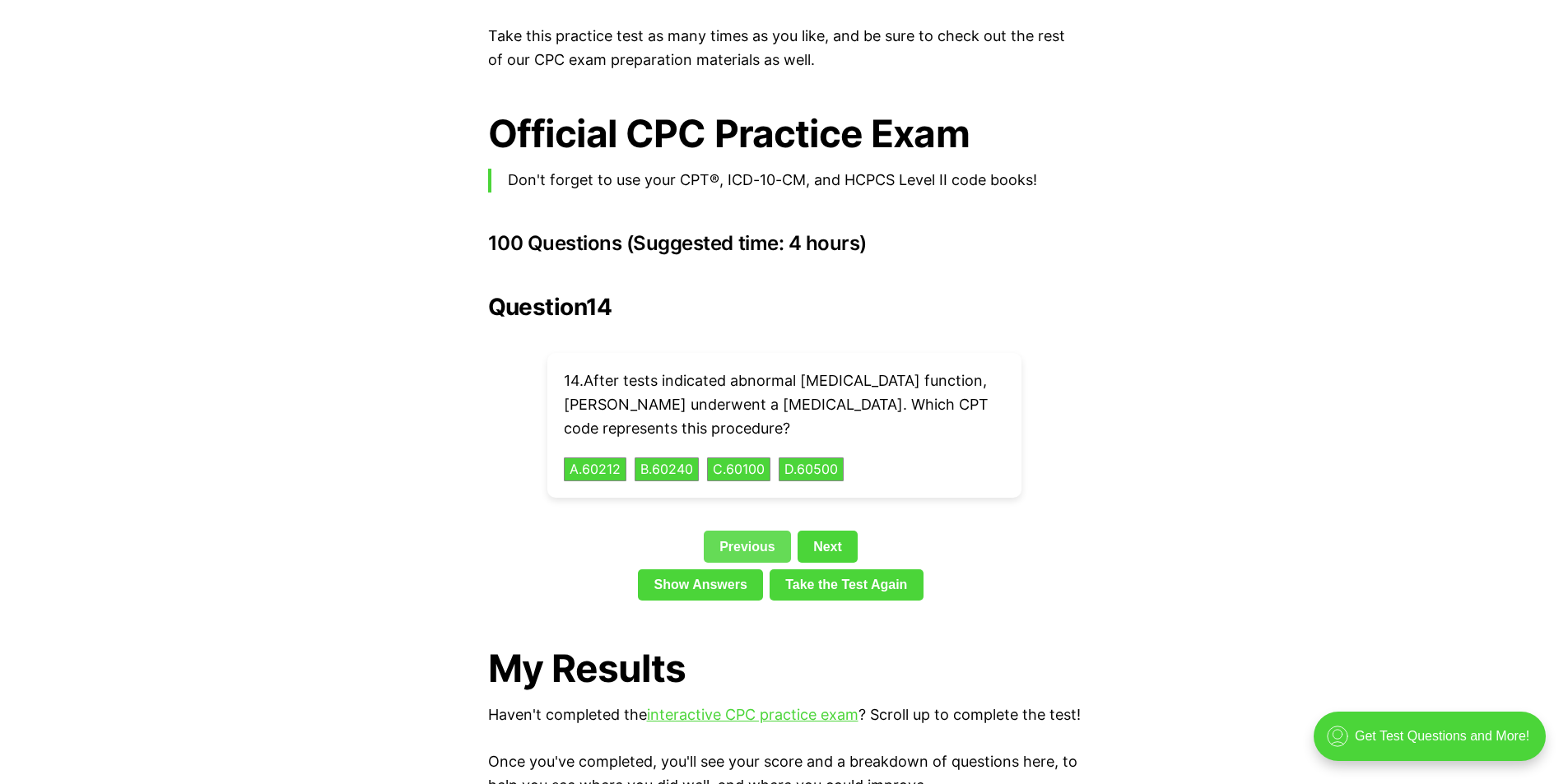
click at [737, 531] on link "Previous" at bounding box center [747, 546] width 88 height 31
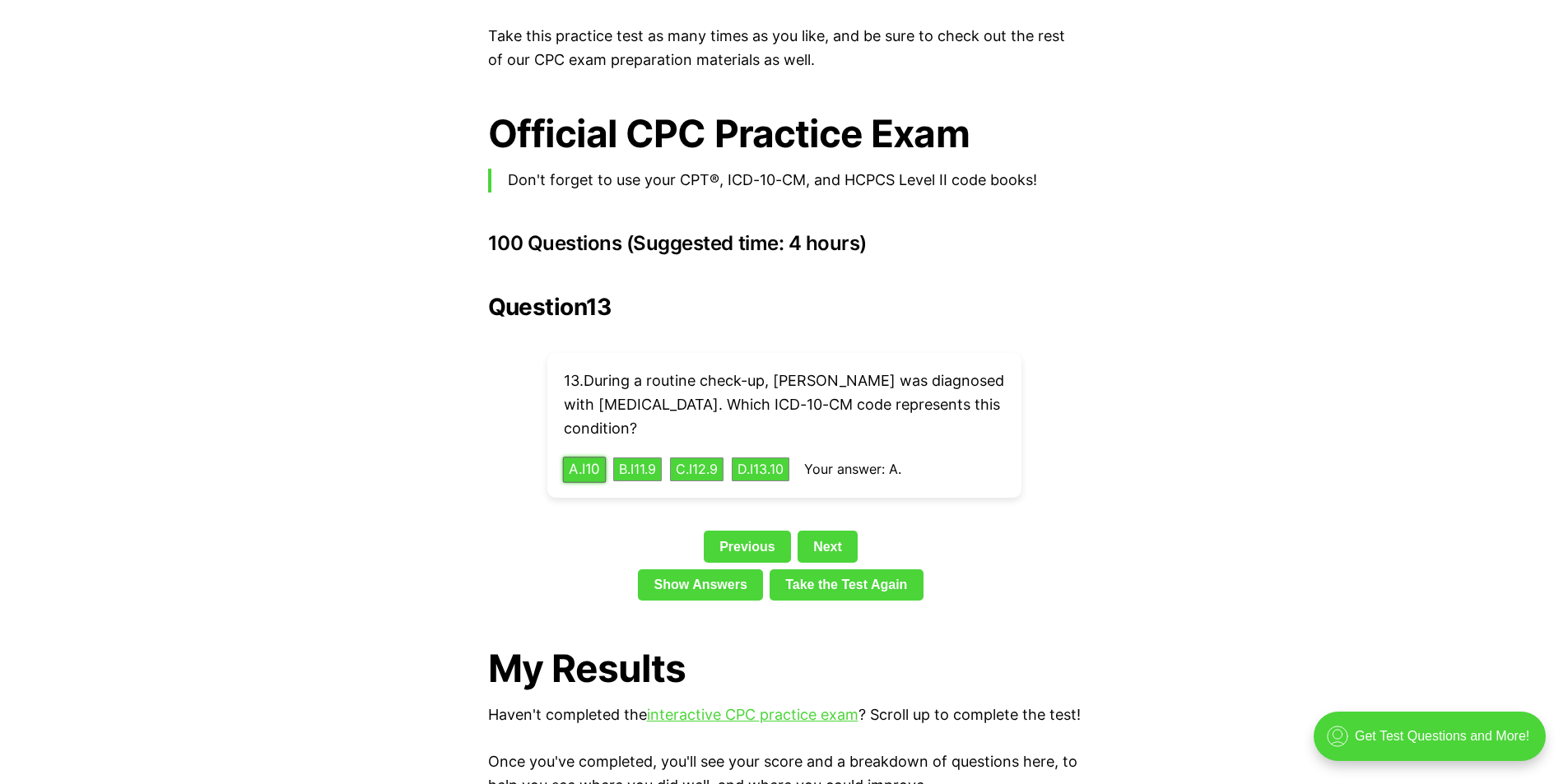
click at [590, 457] on button "A . I10" at bounding box center [584, 469] width 44 height 25
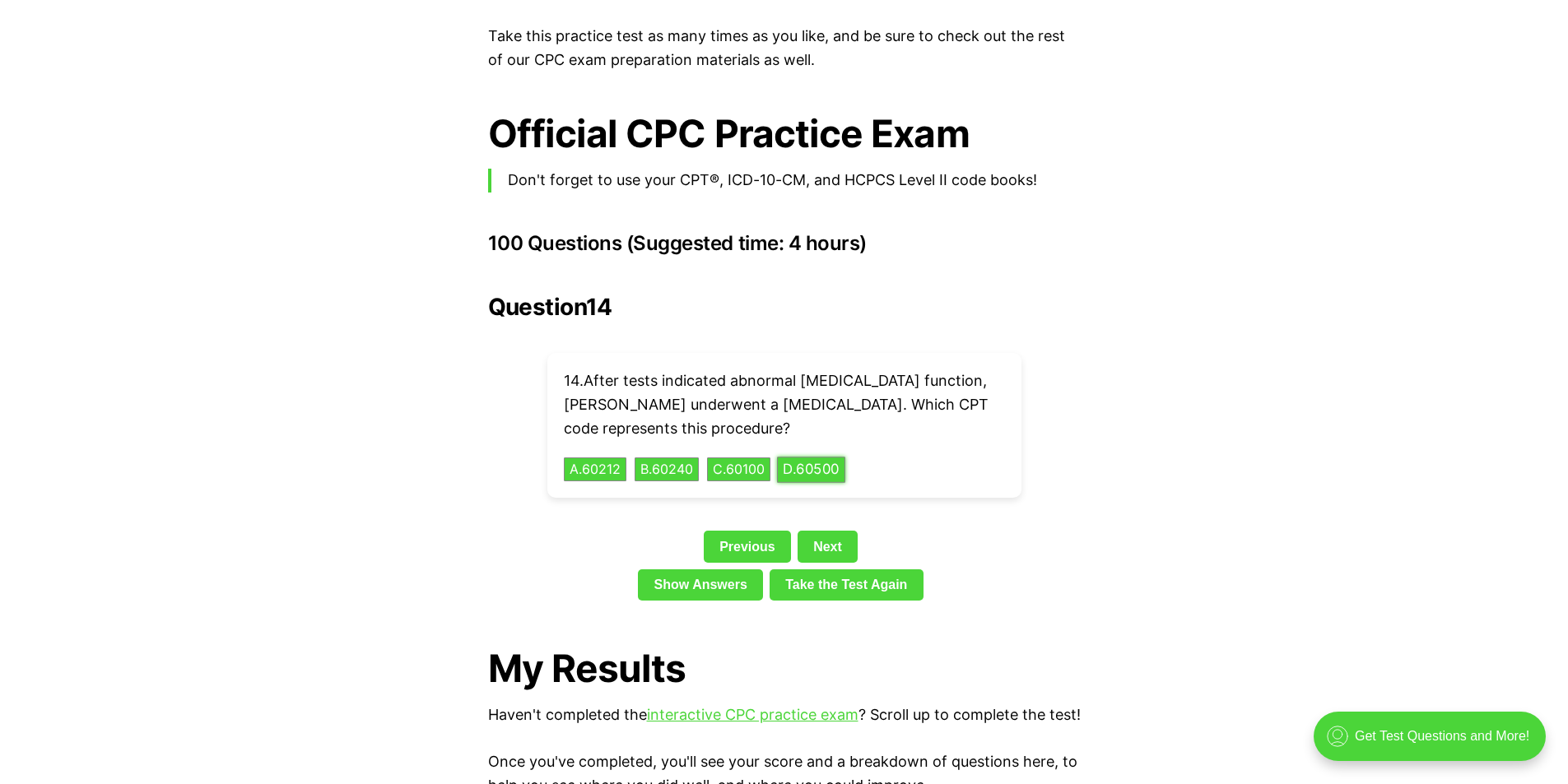
click at [833, 457] on button "D . 60500" at bounding box center [811, 469] width 68 height 25
click at [826, 531] on link "Next" at bounding box center [828, 546] width 60 height 31
click at [609, 457] on button "A . 73110" at bounding box center [593, 469] width 62 height 25
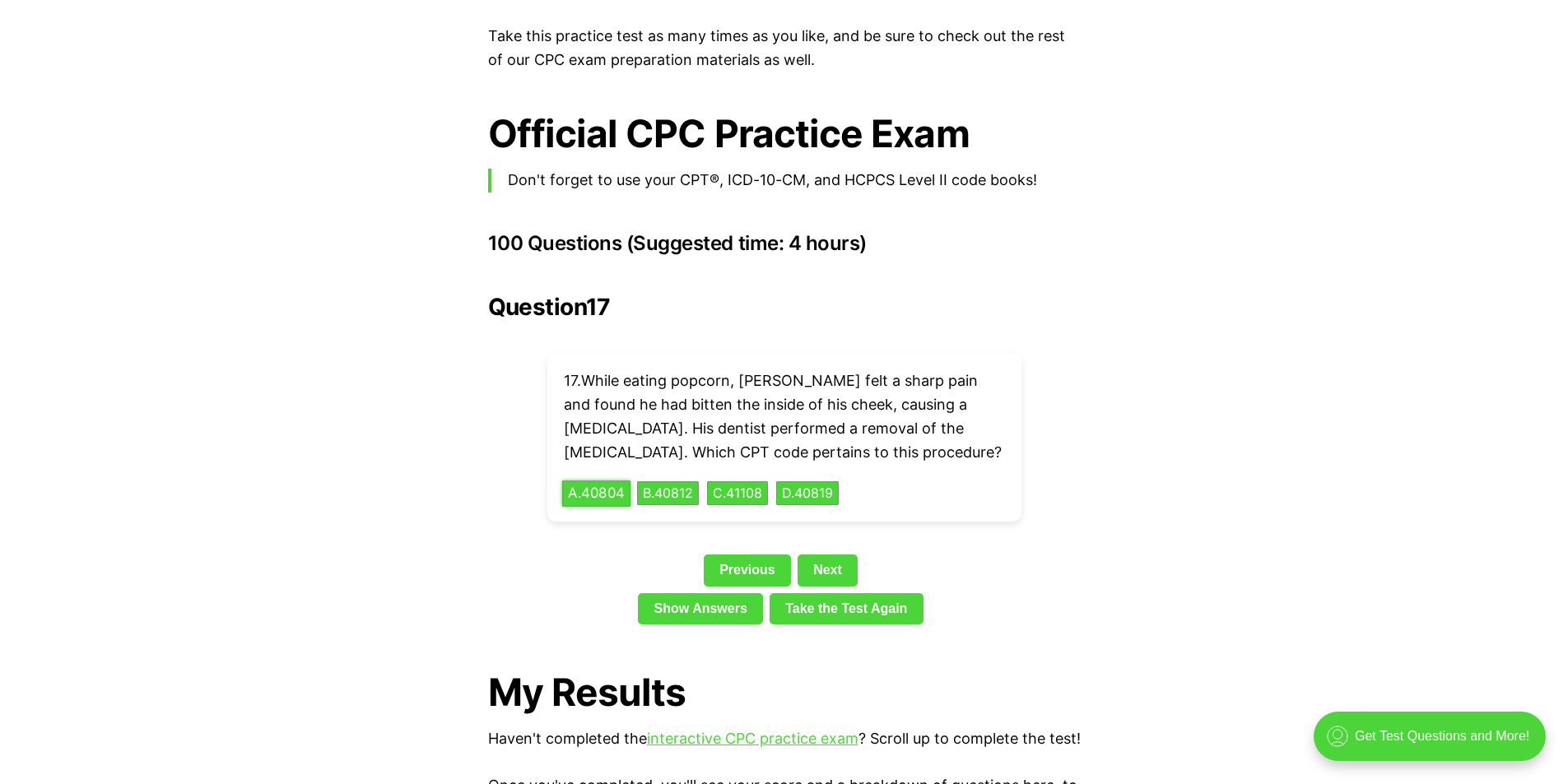
click at [598, 480] on button "A . 40804" at bounding box center [596, 493] width 68 height 25
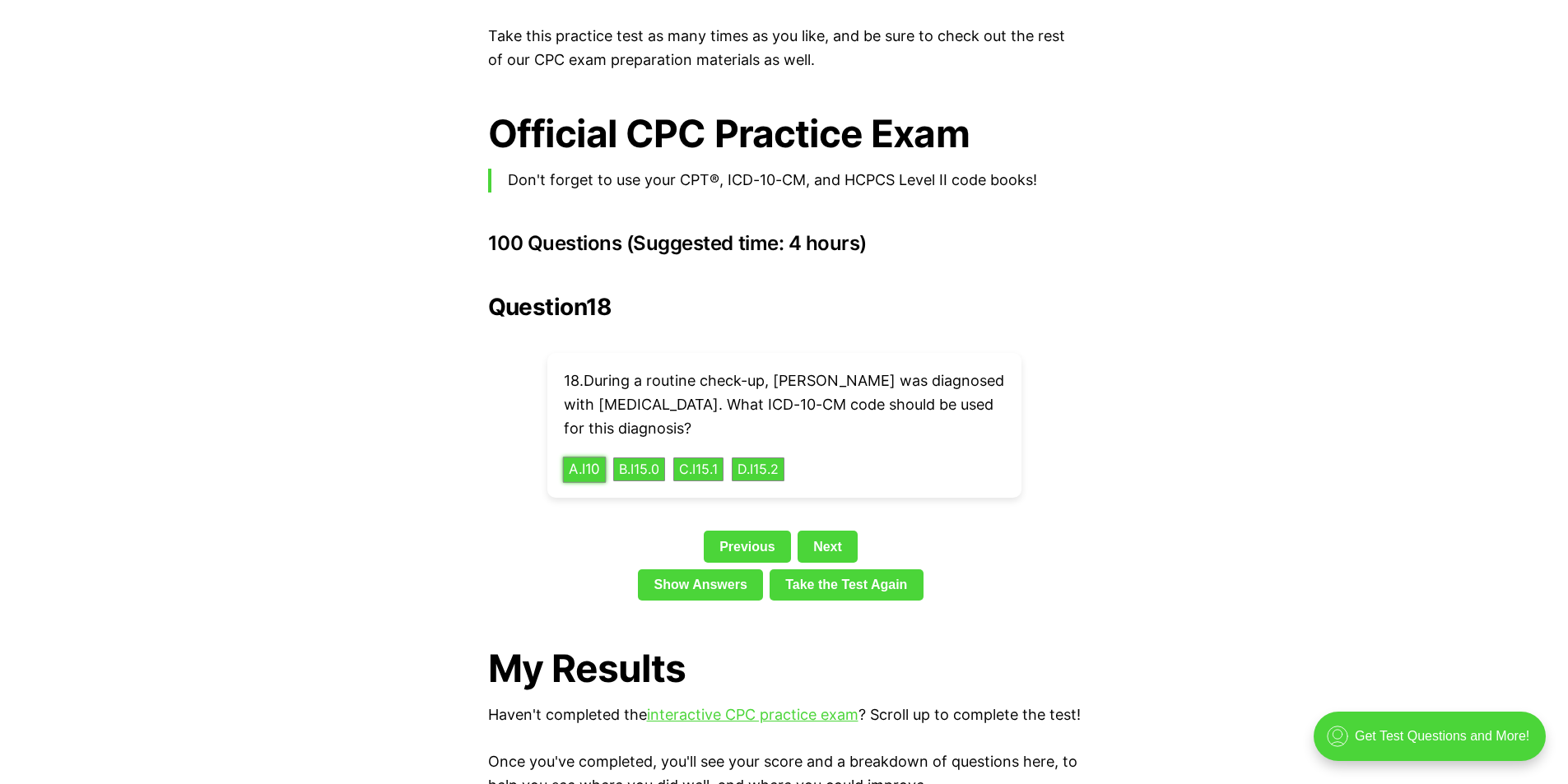
click at [589, 457] on button "A . I10" at bounding box center [584, 469] width 44 height 25
click at [594, 457] on button "A . 52000" at bounding box center [596, 469] width 68 height 25
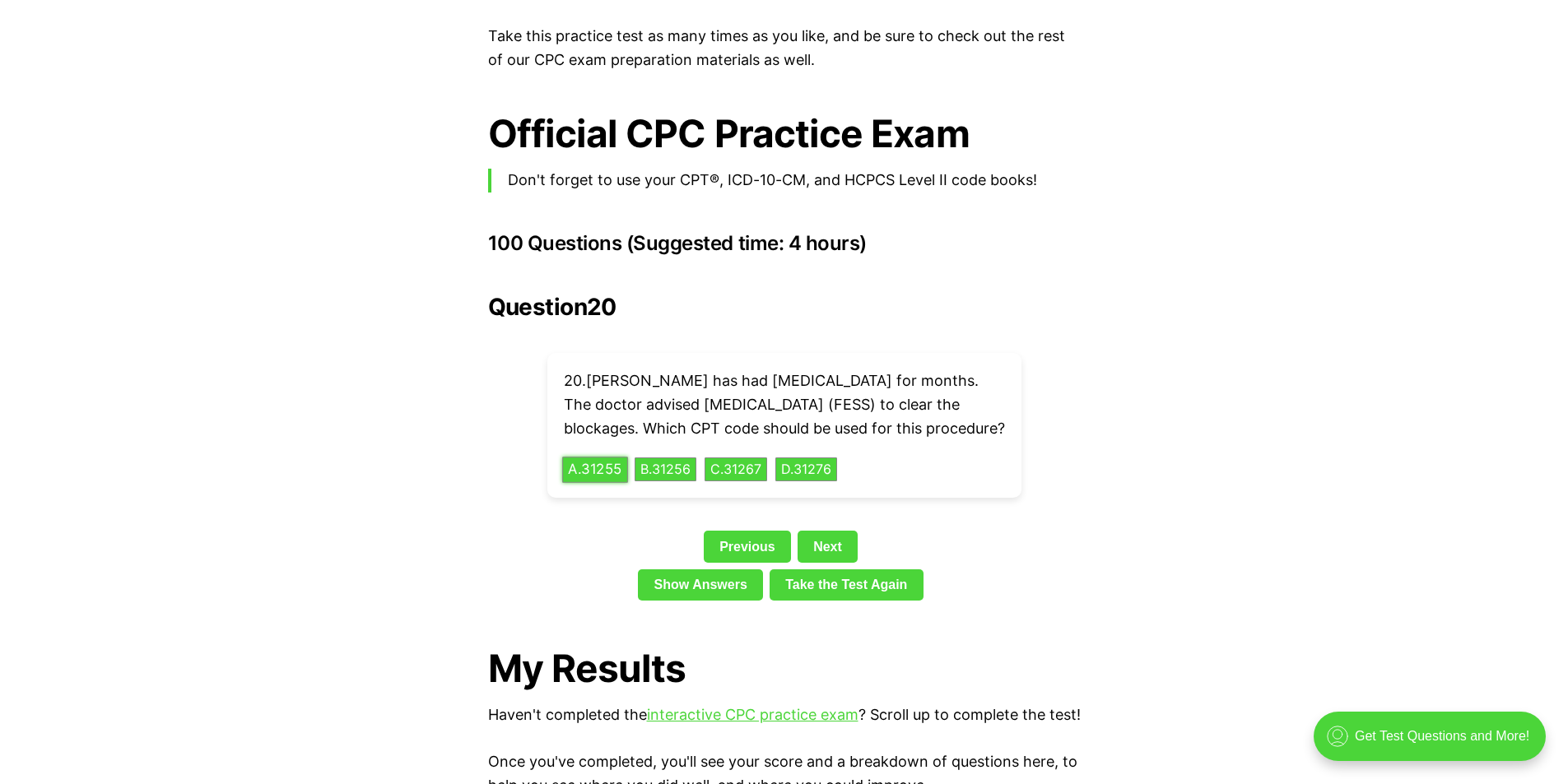
click at [586, 467] on button "A . 31255" at bounding box center [595, 469] width 66 height 25
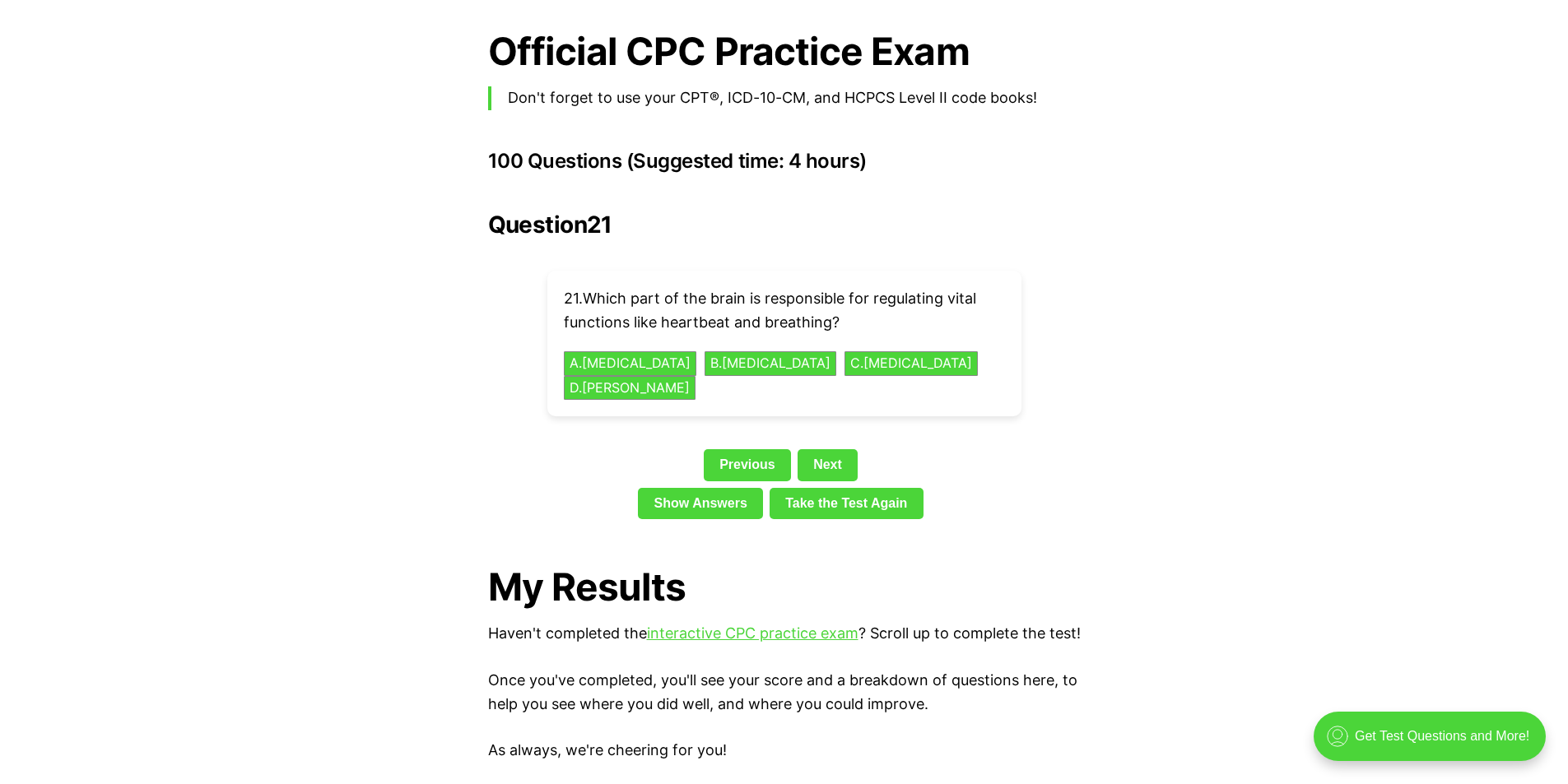
scroll to position [3668, 0]
